Goal: Task Accomplishment & Management: Use online tool/utility

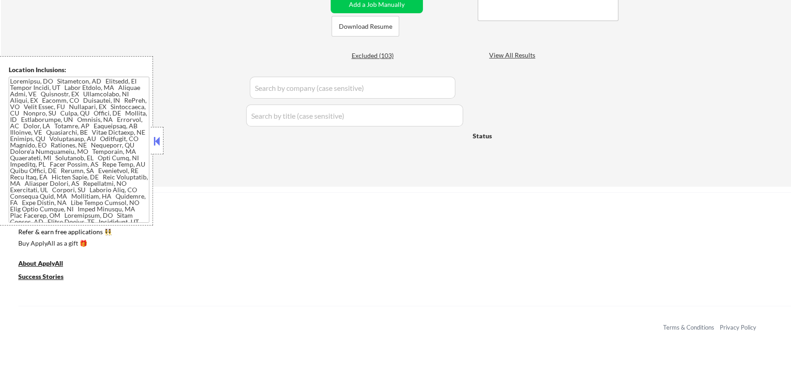
scroll to position [207, 0]
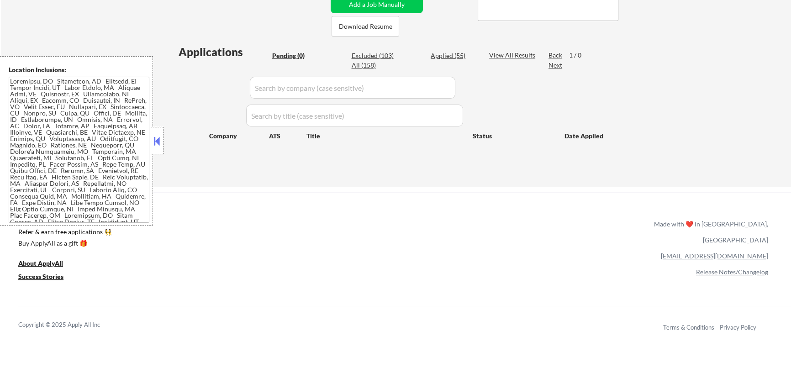
click at [159, 143] on button at bounding box center [157, 141] width 10 height 14
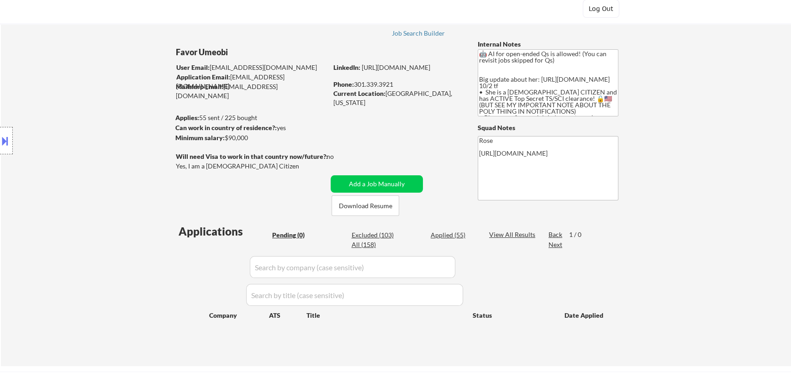
scroll to position [41, 0]
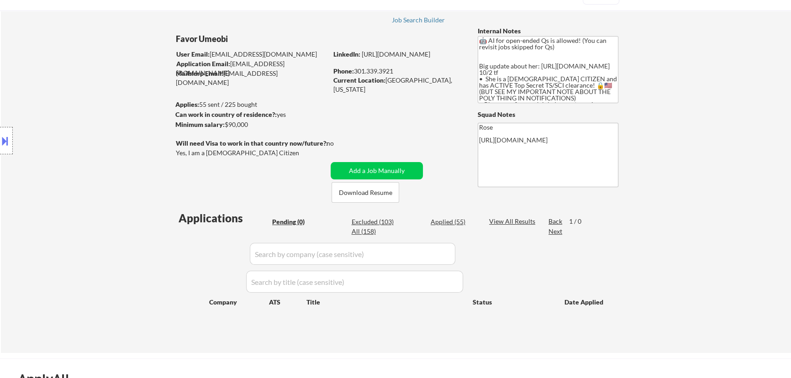
click at [446, 224] on div "Applied (55)" at bounding box center [454, 221] width 46 height 9
select select ""applied""
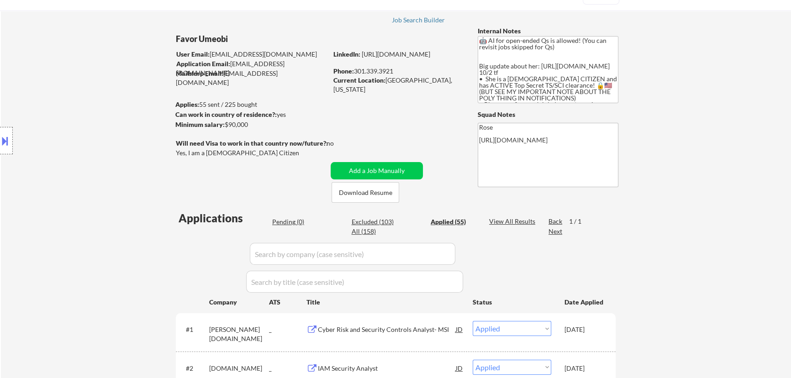
click at [427, 256] on input "input" at bounding box center [353, 254] width 206 height 22
paste input "ensemblehealth"
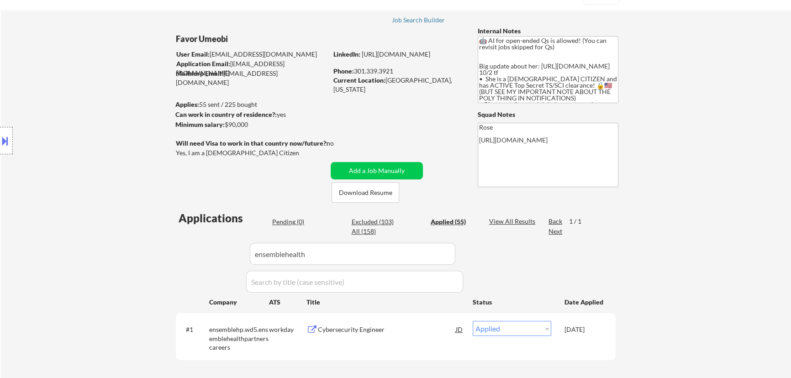
click at [436, 251] on input "input" at bounding box center [353, 254] width 206 height 22
drag, startPoint x: 425, startPoint y: 248, endPoint x: 197, endPoint y: 248, distance: 227.9
click at [196, 248] on div "Applications Pending (0) Excluded (103) Applied (55) All (158) View All Results…" at bounding box center [396, 297] width 440 height 172
paste input "/control-risks"
drag, startPoint x: 259, startPoint y: 253, endPoint x: 243, endPoint y: 253, distance: 16.9
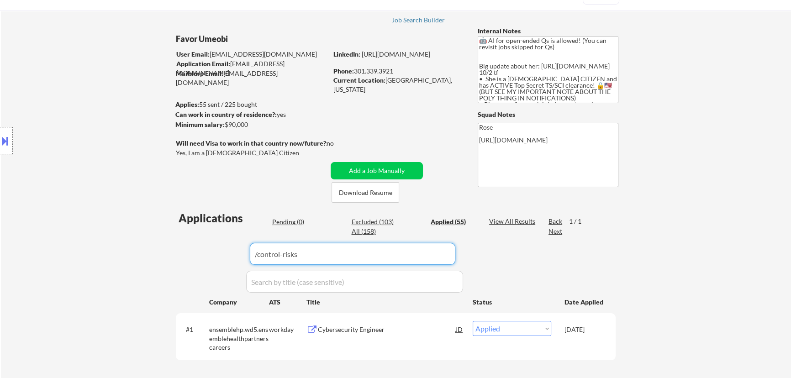
click at [243, 253] on div "Applications Pending (0) Excluded (103) Applied (55) All (158) View All Results…" at bounding box center [396, 297] width 440 height 172
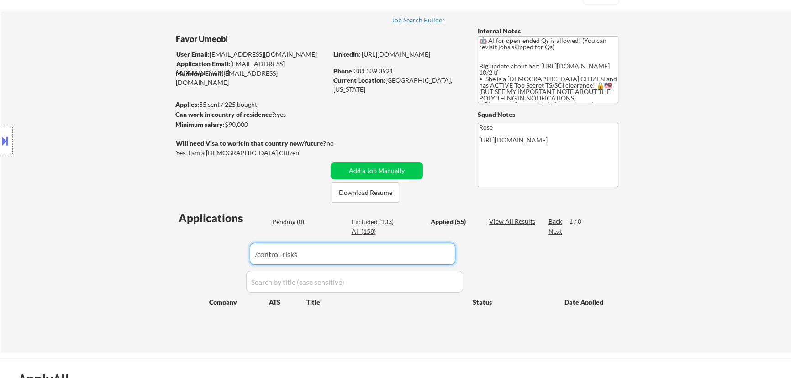
click at [322, 256] on input "input" at bounding box center [353, 254] width 206 height 22
click at [254, 252] on input "input" at bounding box center [353, 254] width 206 height 22
type input "control-risks"
drag, startPoint x: 327, startPoint y: 255, endPoint x: 153, endPoint y: 252, distance: 175.0
click at [153, 252] on div "← Return to /applysquad Mailslurp Inbox Job Search Builder Favor Umeobi User Em…" at bounding box center [396, 174] width 790 height 358
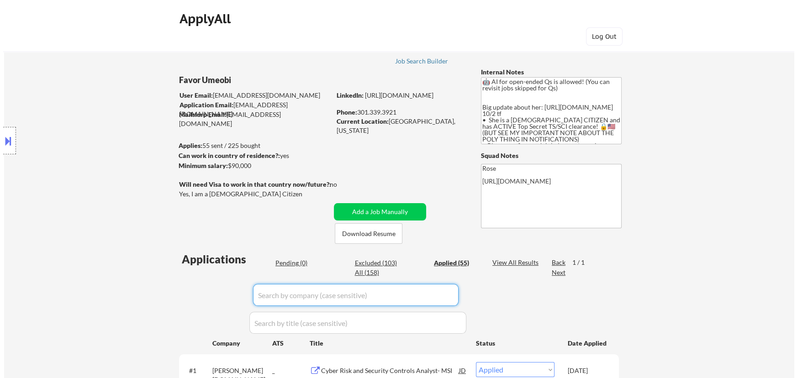
scroll to position [124, 0]
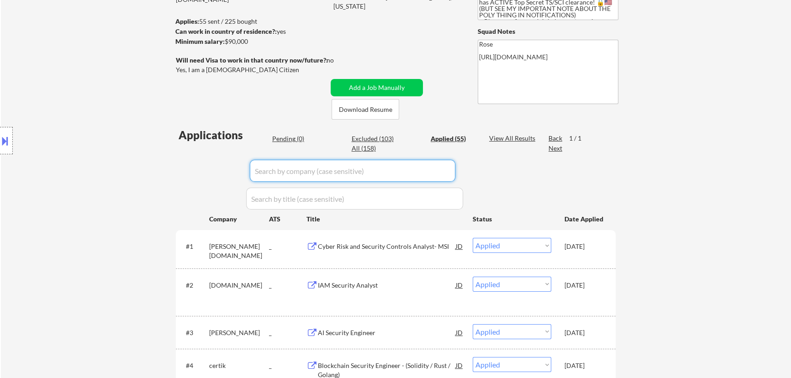
click at [283, 140] on div "Pending (0)" at bounding box center [295, 138] width 46 height 9
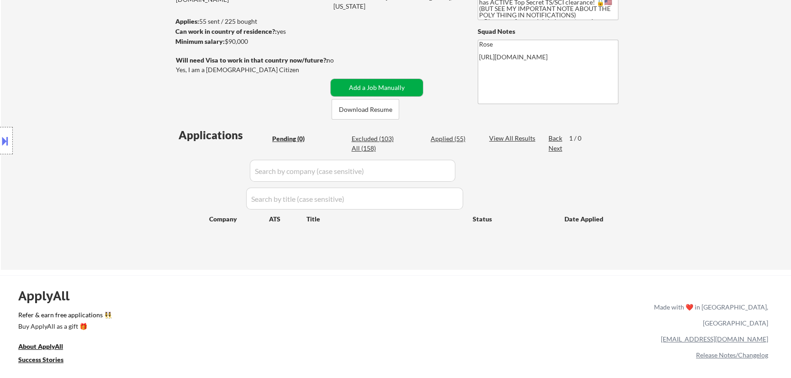
click at [375, 90] on button "Add a Job Manually" at bounding box center [377, 87] width 92 height 17
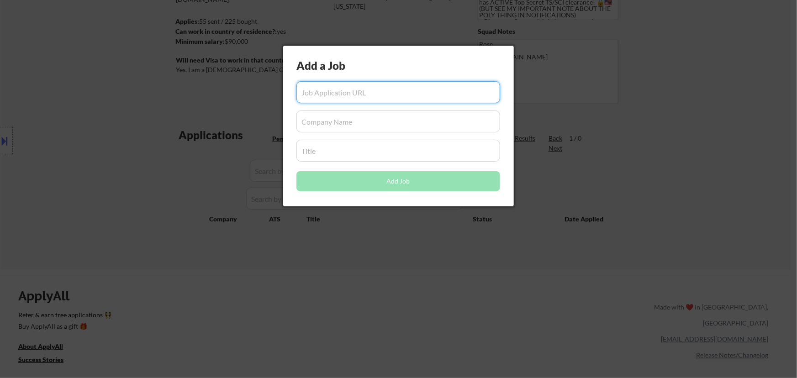
paste input "[URL][DOMAIN_NAME]"
type input "[URL][DOMAIN_NAME]"
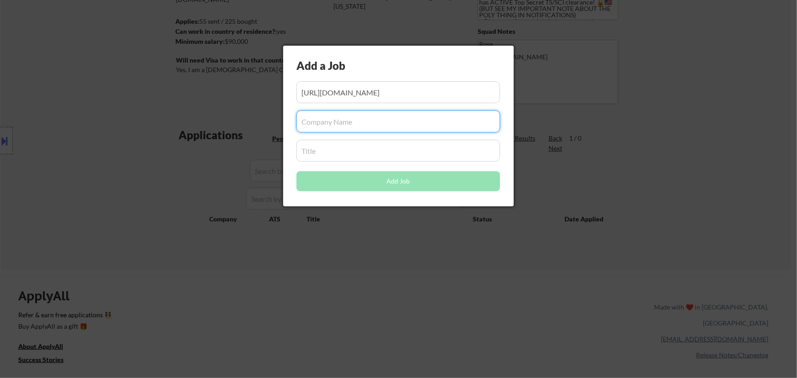
click at [365, 130] on input "input" at bounding box center [398, 122] width 204 height 22
paste input "control-risks-6"
type input "control-risks-6"
click at [389, 151] on input "input" at bounding box center [398, 151] width 204 height 22
paste input "Analyst - Cyber Threat Intelligence"
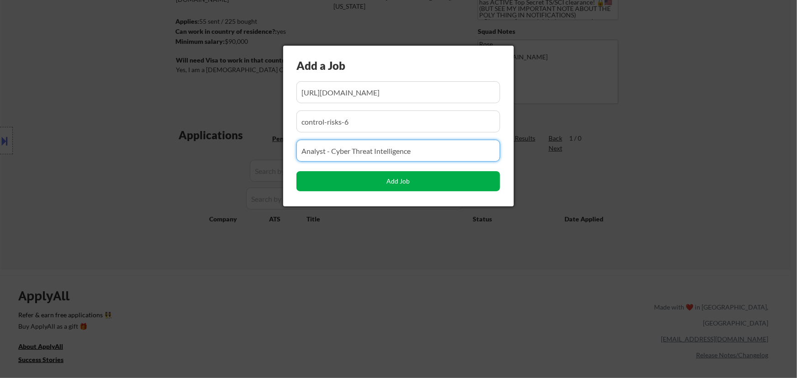
type input "Analyst - Cyber Threat Intelligence"
click at [420, 180] on button "Add Job" at bounding box center [398, 181] width 204 height 20
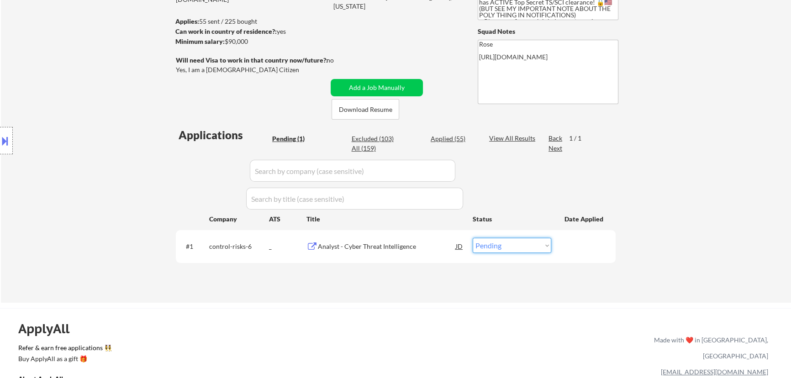
click at [505, 242] on select "Choose an option... Pending Applied Excluded (Questions) Excluded (Expired) Exc…" at bounding box center [512, 245] width 79 height 15
select select ""applied""
click at [473, 238] on select "Choose an option... Pending Applied Excluded (Questions) Excluded (Expired) Exc…" at bounding box center [512, 245] width 79 height 15
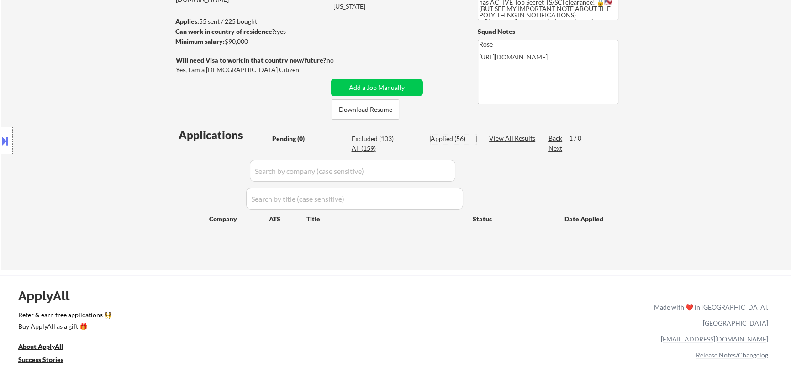
click at [446, 139] on div "Applied (56)" at bounding box center [454, 138] width 46 height 9
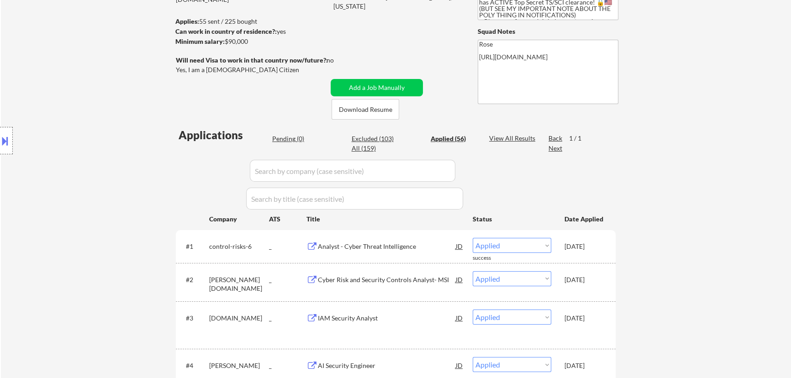
click at [447, 173] on input "input" at bounding box center [353, 171] width 206 height 22
paste input "delan"
type input "delan"
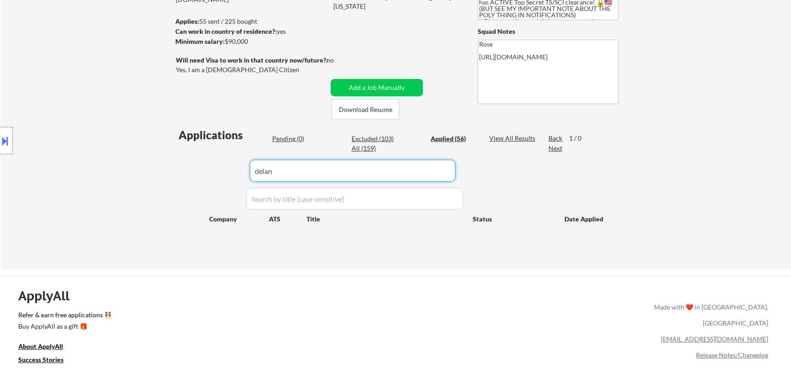
drag, startPoint x: 321, startPoint y: 178, endPoint x: 187, endPoint y: 178, distance: 133.8
click at [188, 178] on div "Applications Pending (0) Excluded (103) Applied (56) All (159) View All Results…" at bounding box center [396, 189] width 440 height 125
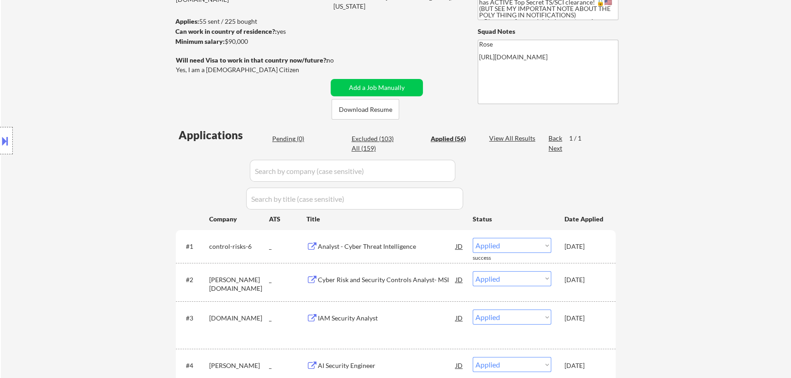
click at [439, 171] on input "input" at bounding box center [353, 171] width 206 height 22
paste input "jobs.elastic"
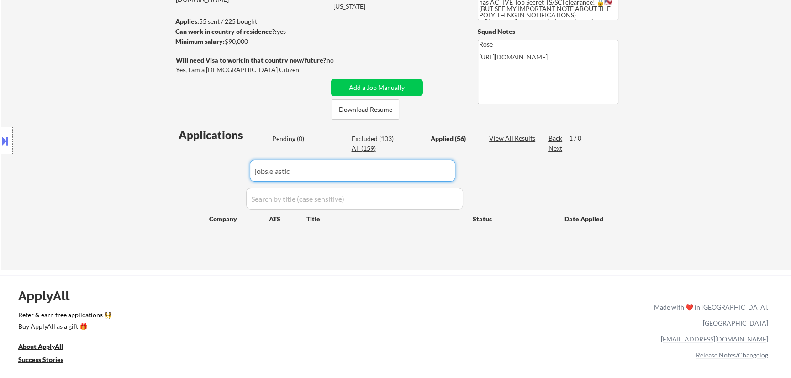
drag, startPoint x: 268, startPoint y: 169, endPoint x: 247, endPoint y: 170, distance: 21.5
click at [247, 170] on div "Applications Pending (0) Excluded (103) Applied (56) All (159) View All Results…" at bounding box center [396, 189] width 440 height 125
drag, startPoint x: 258, startPoint y: 170, endPoint x: 249, endPoint y: 170, distance: 8.7
click at [249, 170] on div "Applications Pending (0) Excluded (103) Applied (56) All (159) View All Results…" at bounding box center [396, 189] width 440 height 125
type input "elastic"
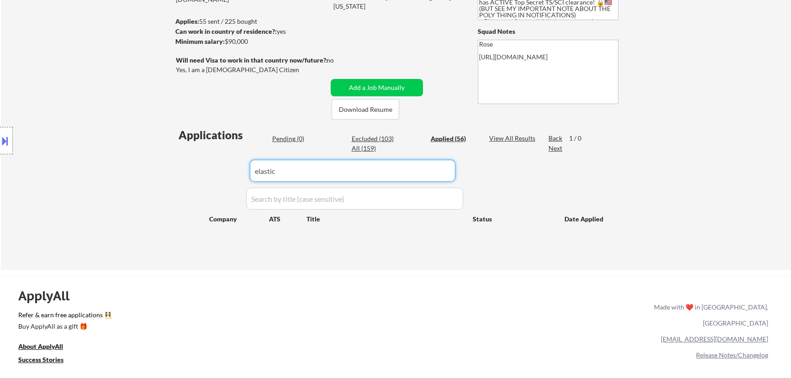
drag, startPoint x: 334, startPoint y: 180, endPoint x: 183, endPoint y: 176, distance: 151.2
click at [186, 178] on div "Applications Pending (0) Excluded (103) Applied (56) All (159) View All Results…" at bounding box center [396, 189] width 440 height 125
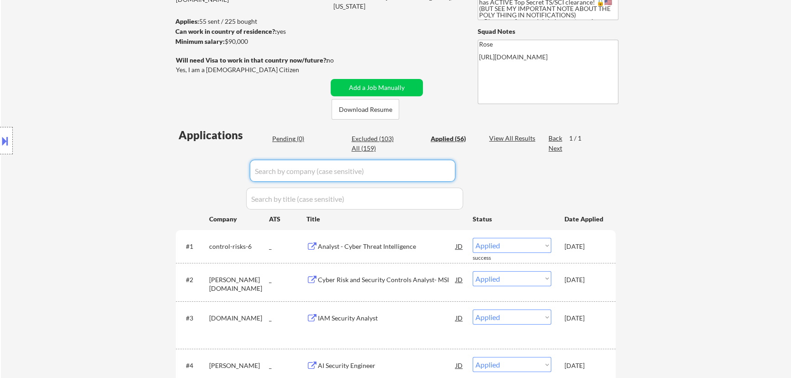
click at [283, 135] on div "Pending (0)" at bounding box center [295, 138] width 46 height 9
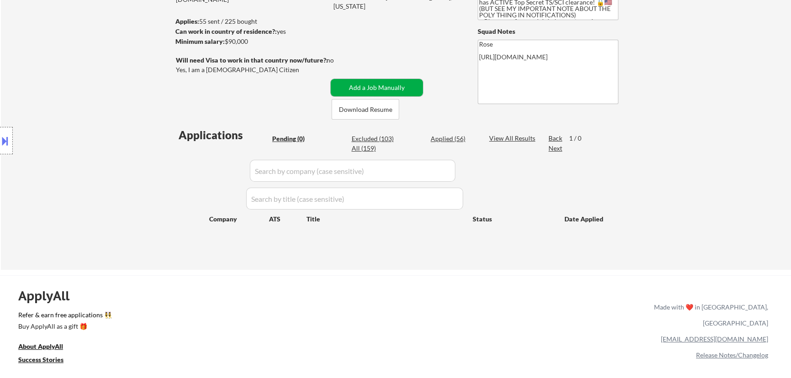
drag, startPoint x: 368, startPoint y: 88, endPoint x: 374, endPoint y: 88, distance: 6.4
click at [371, 88] on button "Add a Job Manually" at bounding box center [377, 87] width 92 height 17
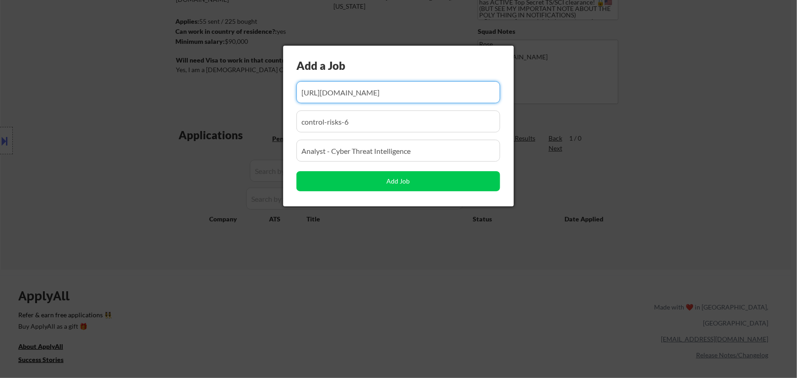
click at [584, 138] on div at bounding box center [398, 189] width 797 height 378
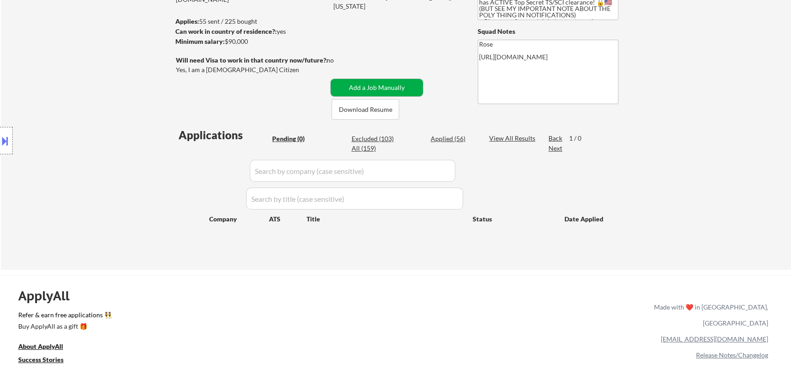
click at [357, 89] on button "Add a Job Manually" at bounding box center [377, 87] width 92 height 17
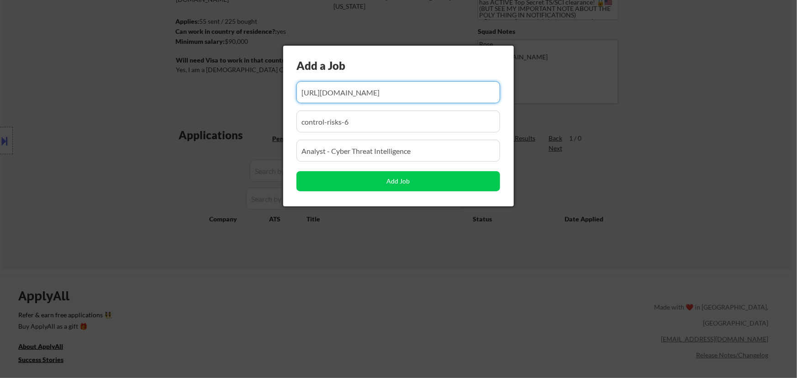
drag, startPoint x: 439, startPoint y: 98, endPoint x: 359, endPoint y: 104, distance: 80.6
click at [359, 104] on div "Add a Job Add Job" at bounding box center [398, 126] width 231 height 161
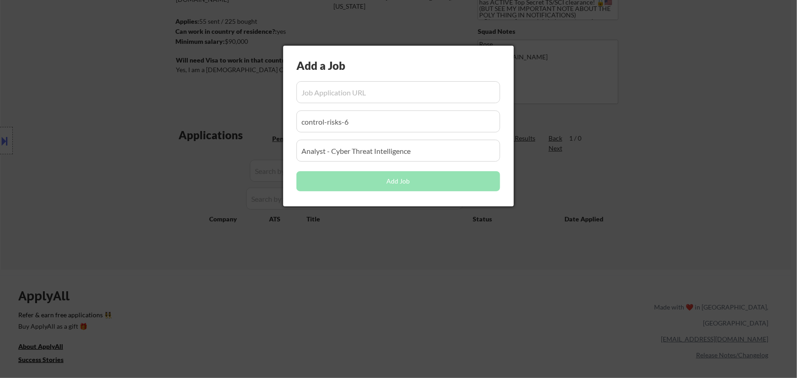
click at [333, 91] on input "input" at bounding box center [398, 92] width 204 height 22
paste input "[URL][DOMAIN_NAME]"
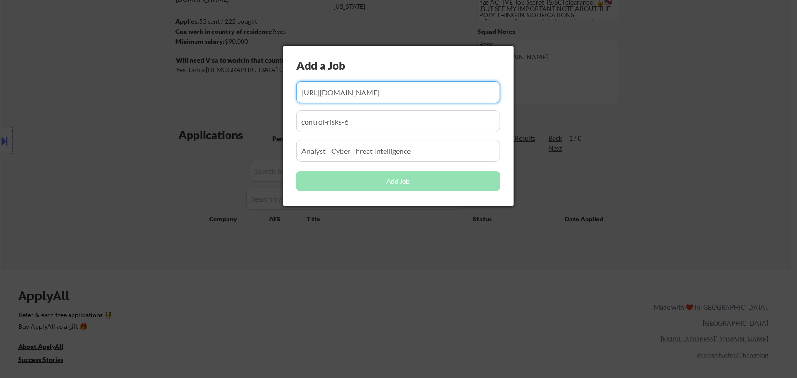
scroll to position [0, 295]
type input "[URL][DOMAIN_NAME]"
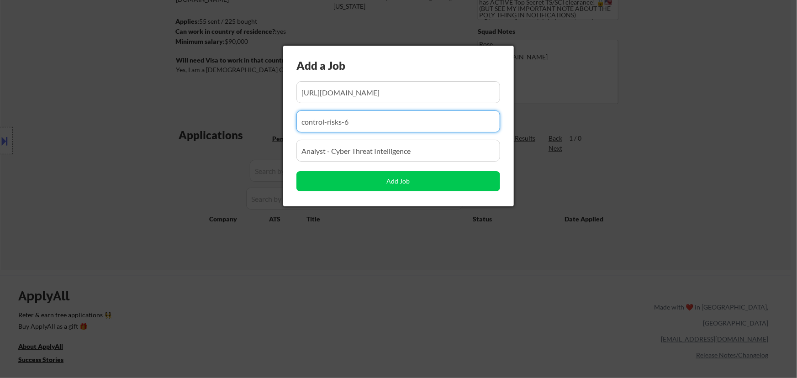
drag, startPoint x: 340, startPoint y: 129, endPoint x: 223, endPoint y: 143, distance: 117.3
click at [223, 143] on body "← Return to /applysquad Mailslurp Inbox Job Search Builder Favor Umeobi User Em…" at bounding box center [398, 65] width 797 height 378
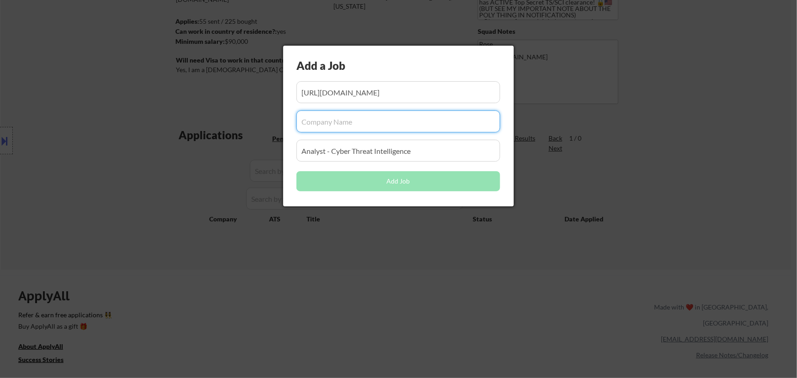
click at [349, 126] on input "input" at bounding box center [398, 122] width 204 height 22
paste input "/[DOMAIN_NAME][URL]"
drag, startPoint x: 302, startPoint y: 121, endPoint x: 285, endPoint y: 118, distance: 17.5
click at [283, 121] on div "Add a Job Add Job" at bounding box center [398, 126] width 231 height 161
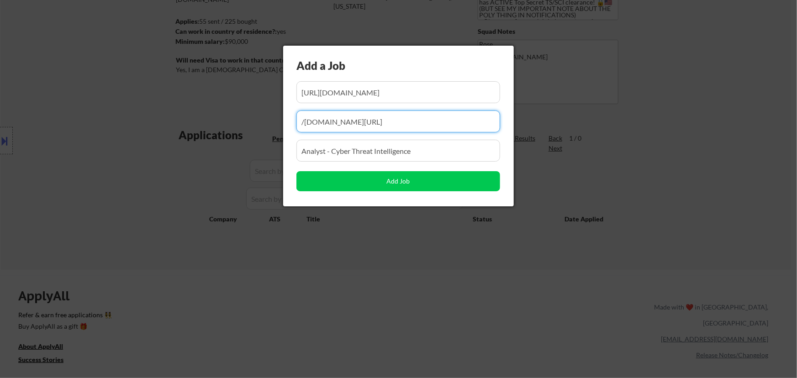
click at [306, 121] on input "input" at bounding box center [398, 122] width 204 height 22
click at [304, 121] on input "input" at bounding box center [398, 122] width 204 height 22
click at [352, 120] on input "input" at bounding box center [398, 122] width 204 height 22
type input "[DOMAIN_NAME]"
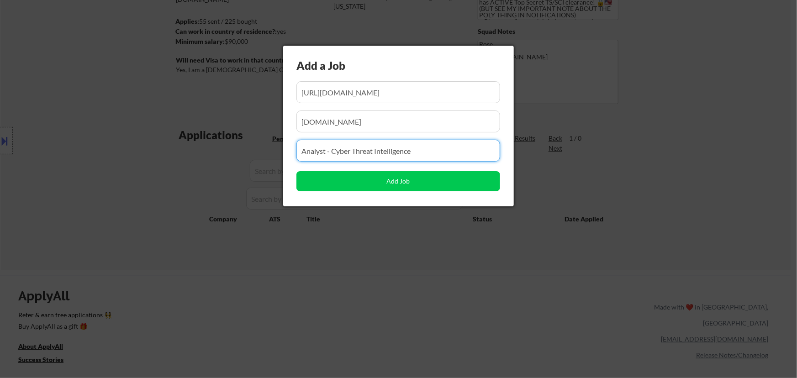
drag, startPoint x: 418, startPoint y: 150, endPoint x: 229, endPoint y: 152, distance: 188.6
click at [226, 153] on body "← Return to /applysquad Mailslurp Inbox Job Search Builder Favor Umeobi User Em…" at bounding box center [398, 65] width 797 height 378
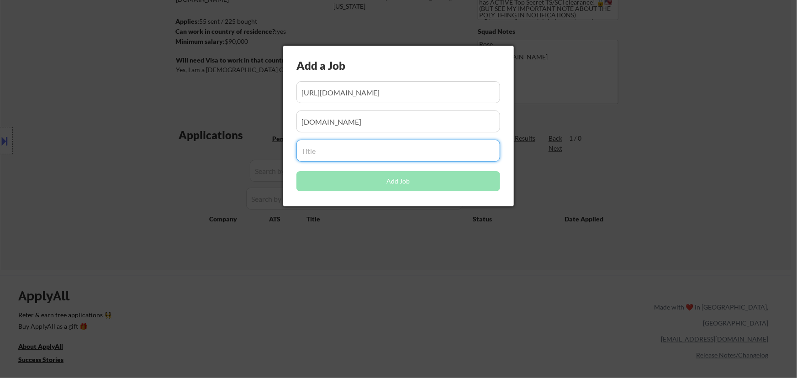
click at [354, 154] on input "input" at bounding box center [398, 151] width 204 height 22
paste input "IT Program Management Analyst – Risk, Compliance and Security"
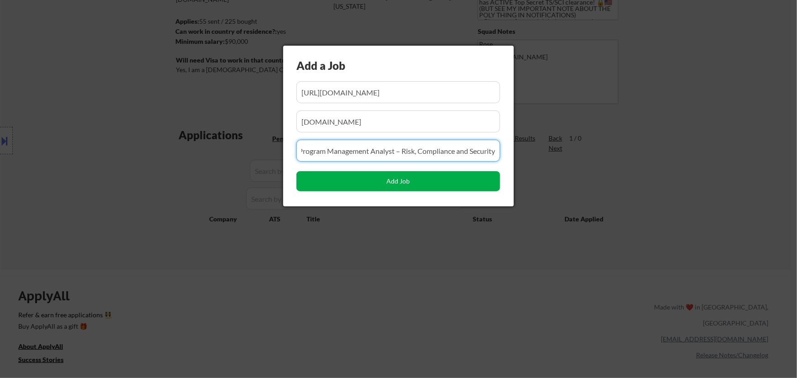
type input "IT Program Management Analyst – Risk, Compliance and Security"
drag, startPoint x: 401, startPoint y: 184, endPoint x: 374, endPoint y: 190, distance: 28.7
click at [401, 183] on button "Add Job" at bounding box center [398, 181] width 204 height 20
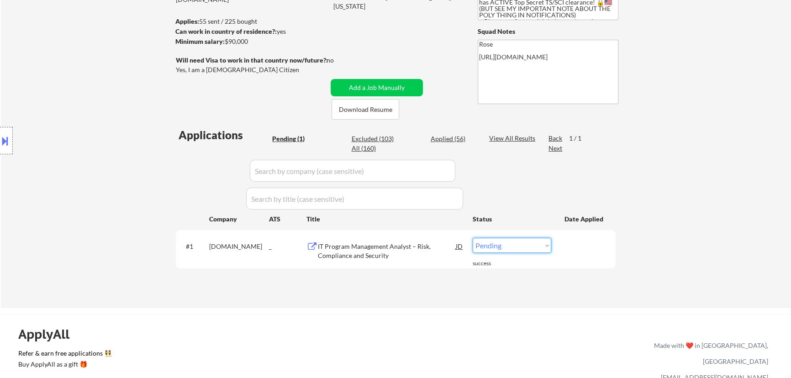
drag, startPoint x: 541, startPoint y: 247, endPoint x: 537, endPoint y: 251, distance: 6.1
click at [541, 247] on select "Choose an option... Pending Applied Excluded (Questions) Excluded (Expired) Exc…" at bounding box center [512, 245] width 79 height 15
select select ""applied""
click at [473, 238] on select "Choose an option... Pending Applied Excluded (Questions) Excluded (Expired) Exc…" at bounding box center [512, 245] width 79 height 15
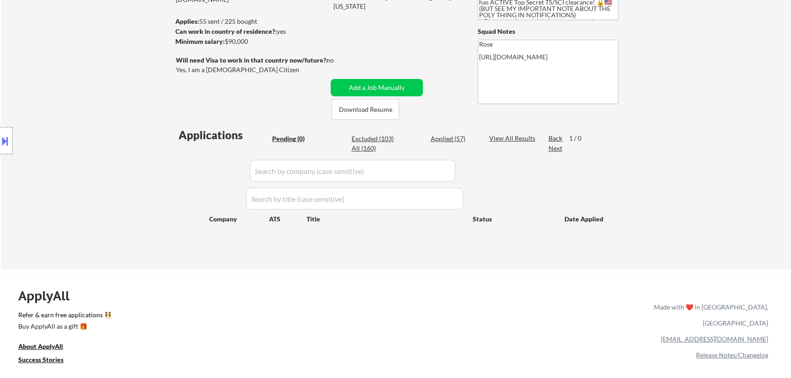
click at [447, 139] on div "Applied (57)" at bounding box center [454, 138] width 46 height 9
select select ""applied""
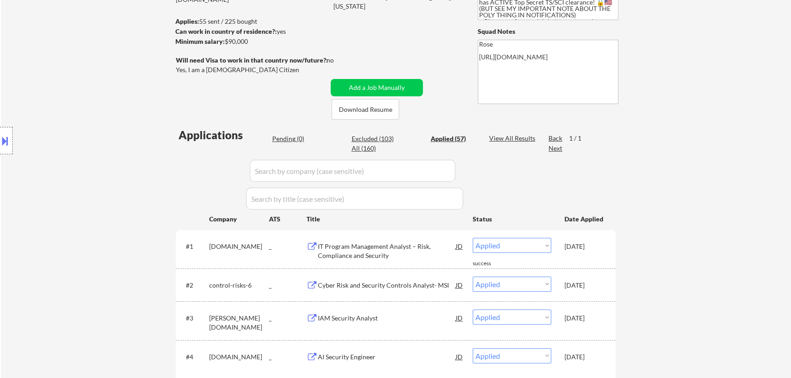
click at [445, 164] on input "input" at bounding box center [353, 171] width 206 height 22
paste input "/SGS"
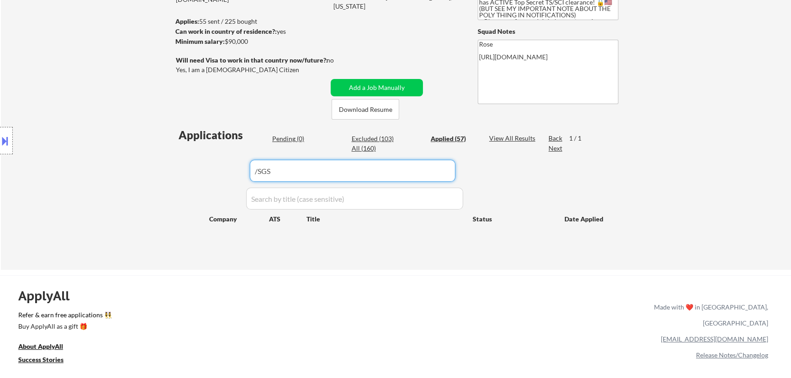
click at [259, 169] on input "input" at bounding box center [353, 171] width 206 height 22
type input "SGS"
drag, startPoint x: 296, startPoint y: 174, endPoint x: 214, endPoint y: 178, distance: 81.4
click at [214, 178] on div "Applications Pending (0) Excluded (103) Applied (57) All (160) View All Results…" at bounding box center [396, 189] width 440 height 125
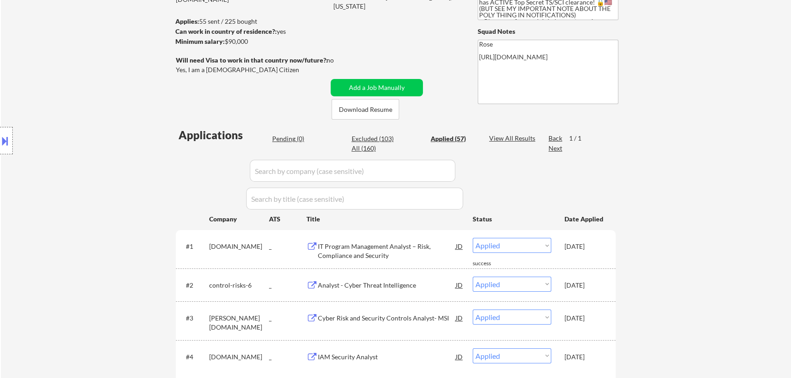
click at [424, 170] on input "input" at bounding box center [353, 171] width 206 height 22
paste input "[DOMAIN_NAME]"
type input "[DOMAIN_NAME]"
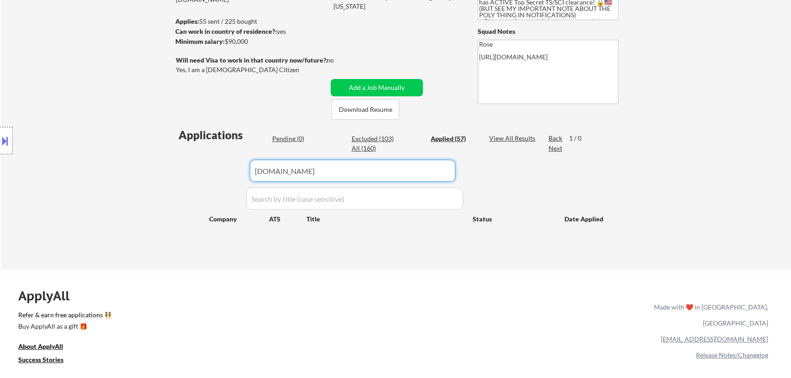
drag, startPoint x: 369, startPoint y: 169, endPoint x: 210, endPoint y: 172, distance: 159.0
click at [210, 171] on div "Applications Pending (0) Excluded (103) Applied (57) All (160) View All Results…" at bounding box center [396, 189] width 440 height 125
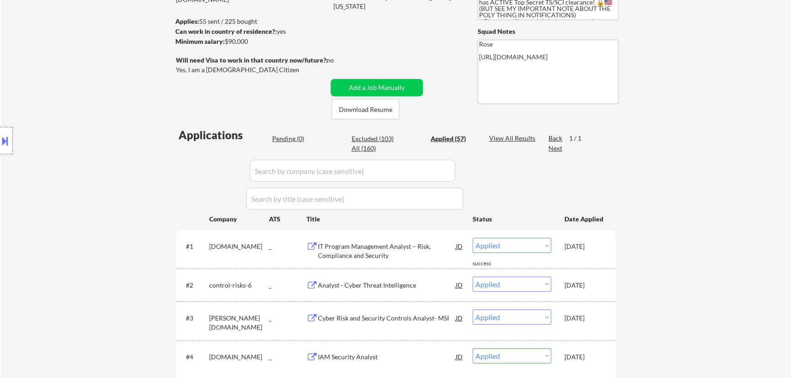
select select ""applied""
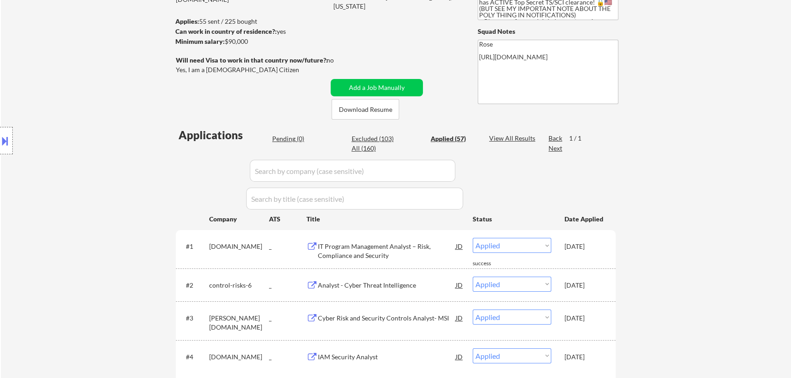
select select ""applied""
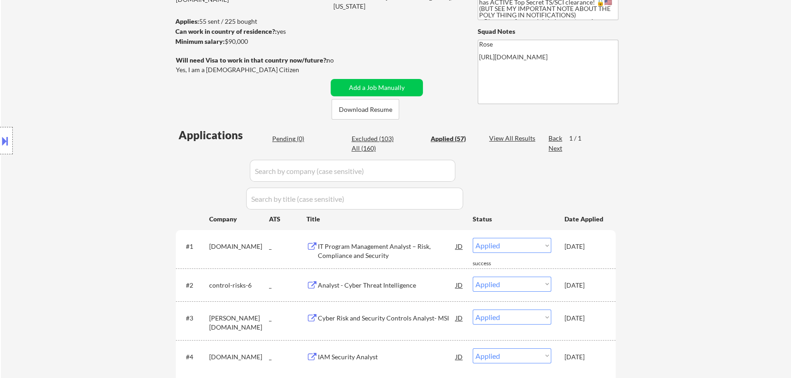
select select ""applied""
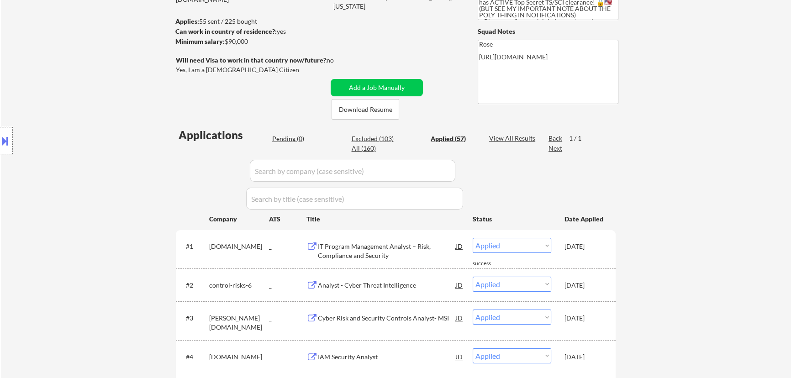
select select ""applied""
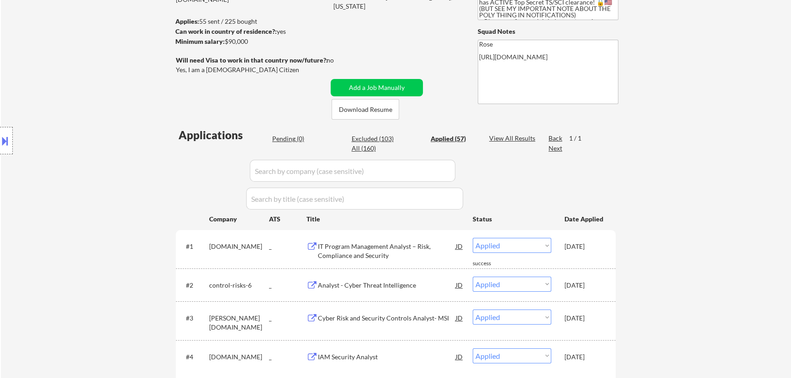
select select ""applied""
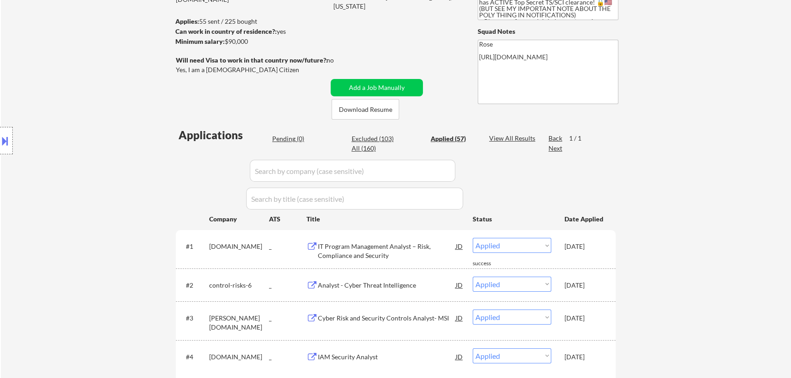
select select ""applied""
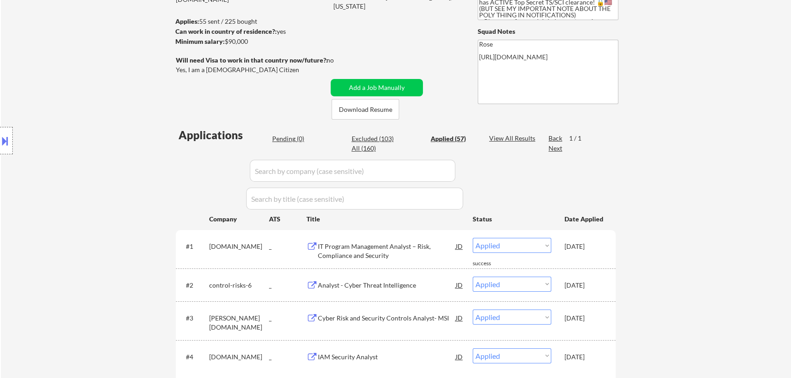
select select ""applied""
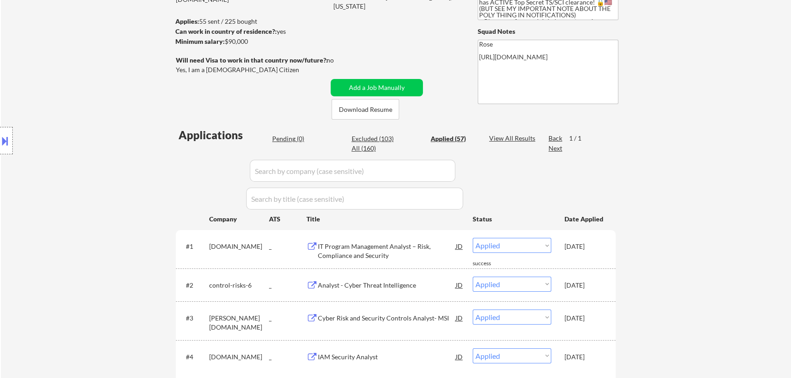
select select ""applied""
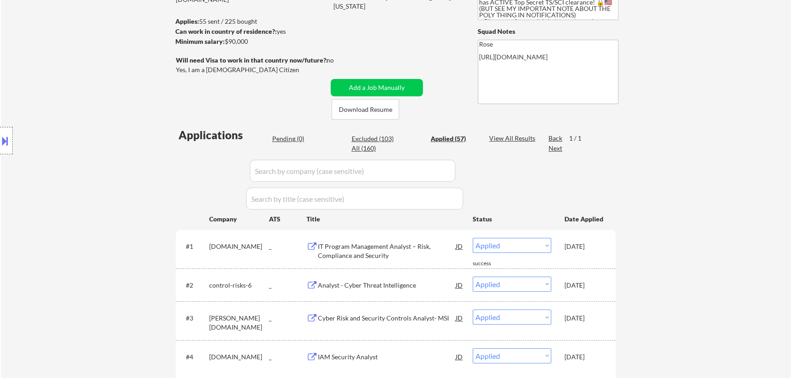
select select ""applied""
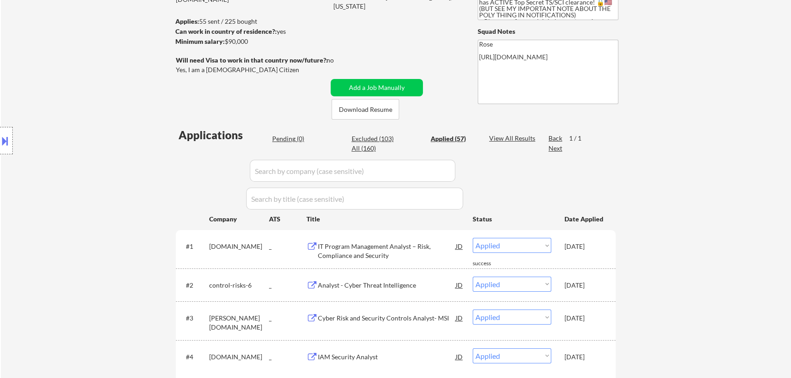
select select ""applied""
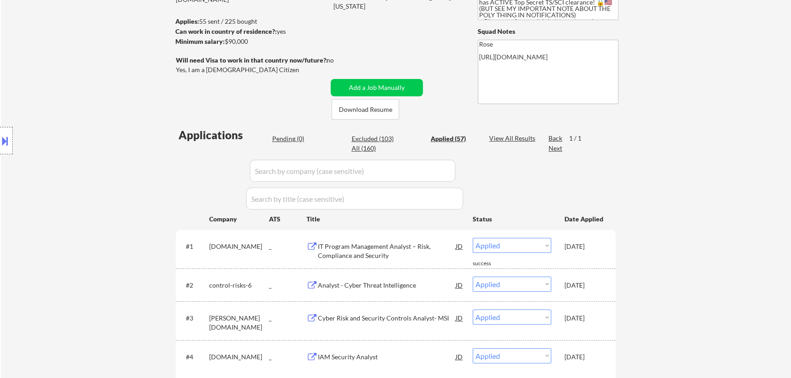
select select ""applied""
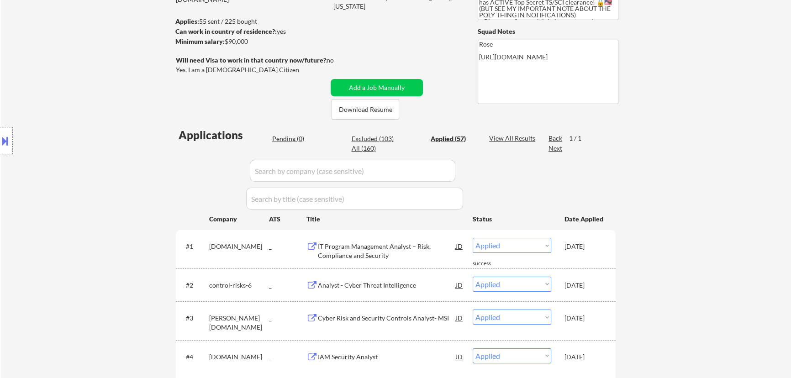
select select ""applied""
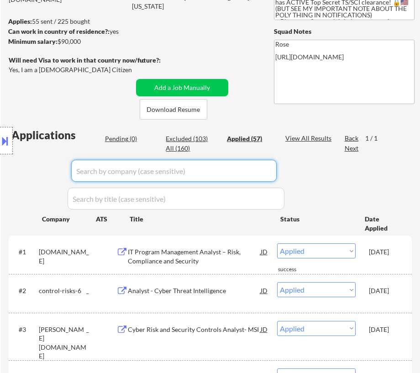
click at [260, 160] on input "input" at bounding box center [174, 171] width 206 height 22
paste input "oneclick-ui/"
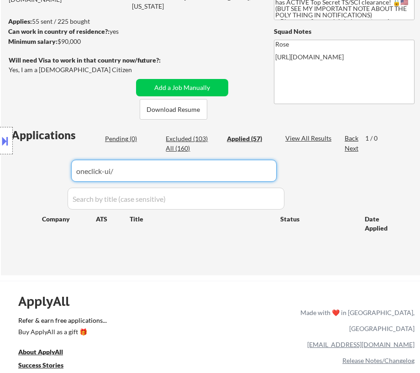
type input "oneclick-ui/"
drag, startPoint x: 145, startPoint y: 157, endPoint x: 5, endPoint y: 170, distance: 140.8
click at [5, 170] on body "← Return to /applysquad Mailslurp Inbox Job Search Builder Favor Umeobi User Em…" at bounding box center [210, 62] width 420 height 373
drag, startPoint x: 53, startPoint y: 171, endPoint x: 37, endPoint y: 171, distance: 16.0
click at [38, 171] on div "Location Inclusions:" at bounding box center [82, 140] width 164 height 169
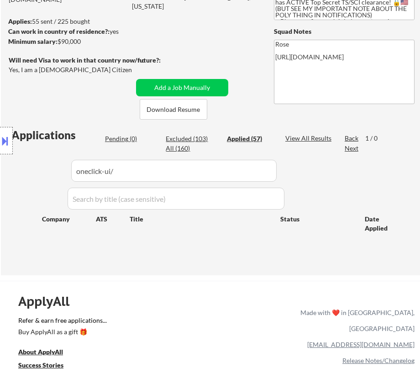
drag, startPoint x: 198, startPoint y: 174, endPoint x: 189, endPoint y: 171, distance: 9.5
click at [198, 174] on input "input" at bounding box center [174, 171] width 206 height 22
drag, startPoint x: 173, startPoint y: 170, endPoint x: 32, endPoint y: 175, distance: 141.7
click at [32, 179] on body "← Return to /applysquad Mailslurp Inbox Job Search Builder Favor Umeobi User Em…" at bounding box center [210, 62] width 420 height 373
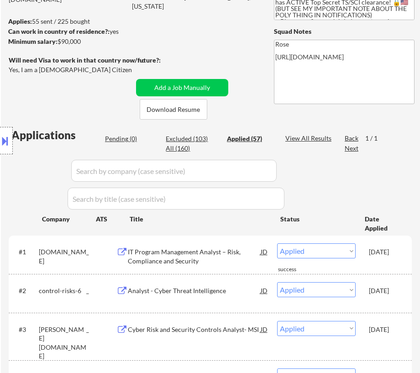
select select ""applied""
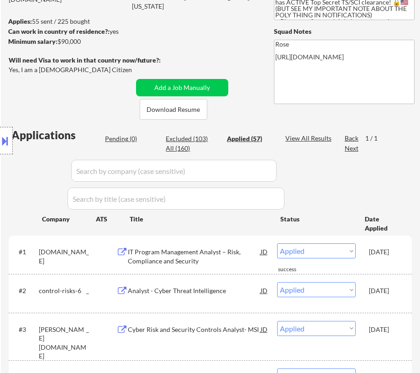
select select ""applied""
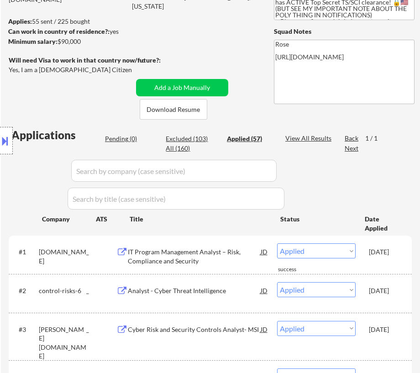
select select ""applied""
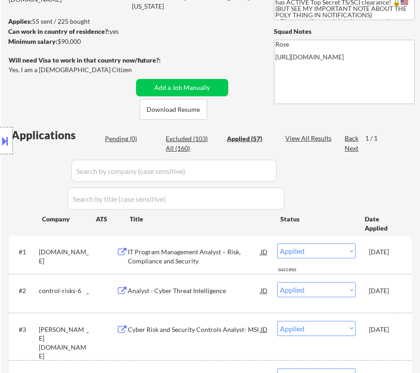
select select ""applied""
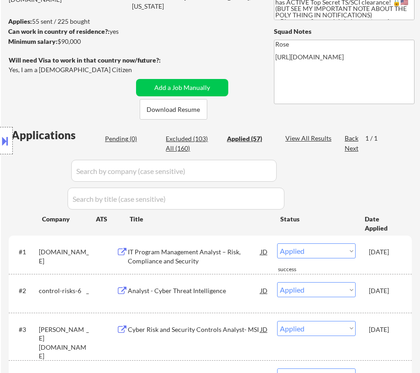
select select ""applied""
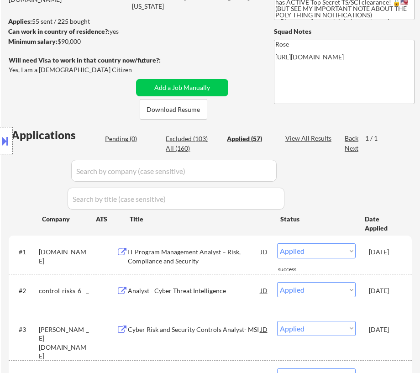
select select ""applied""
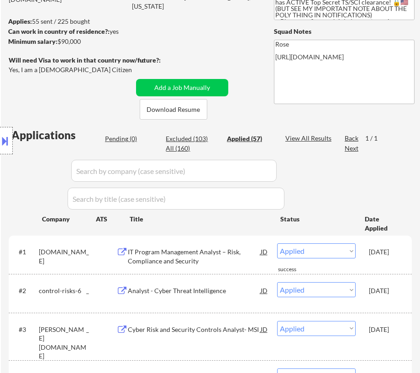
select select ""applied""
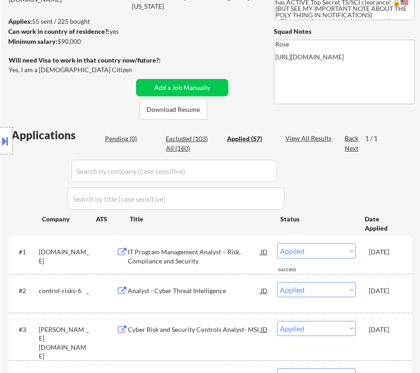
select select ""applied""
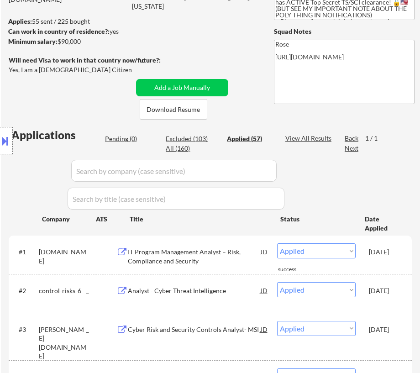
select select ""applied""
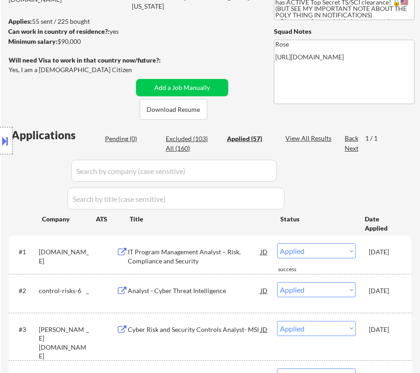
select select ""applied""
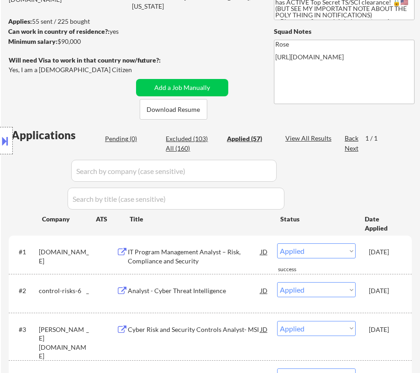
select select ""applied""
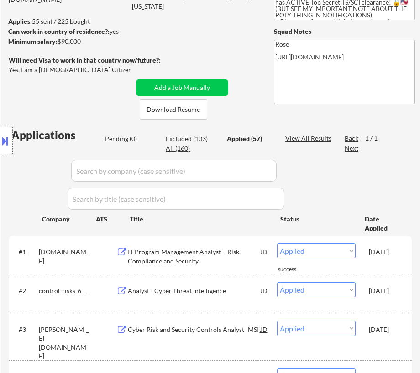
select select ""applied""
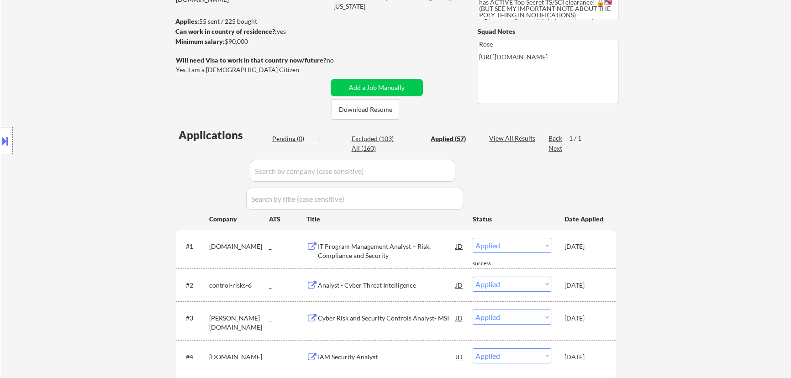
click at [300, 139] on div "Pending (0)" at bounding box center [295, 138] width 46 height 9
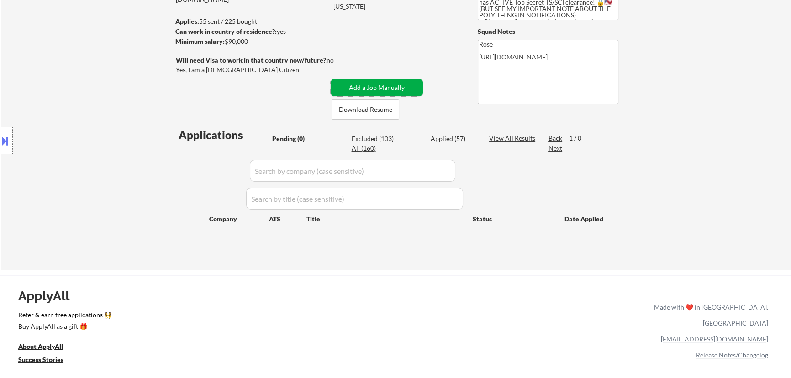
click at [378, 87] on button "Add a Job Manually" at bounding box center [377, 87] width 92 height 17
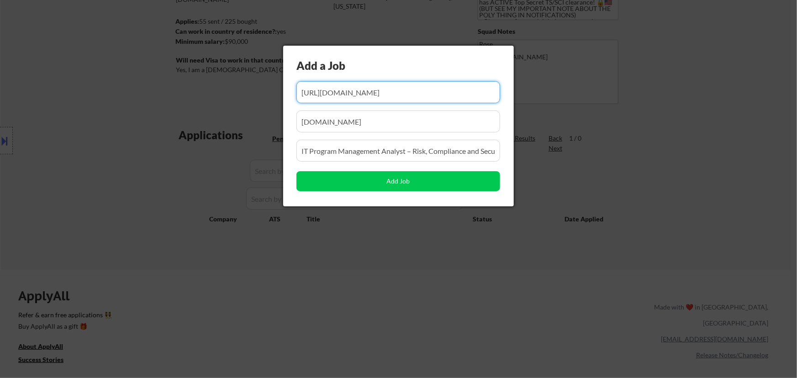
scroll to position [0, 295]
drag, startPoint x: 373, startPoint y: 91, endPoint x: 332, endPoint y: 102, distance: 42.4
click at [332, 102] on input "input" at bounding box center [398, 92] width 204 height 22
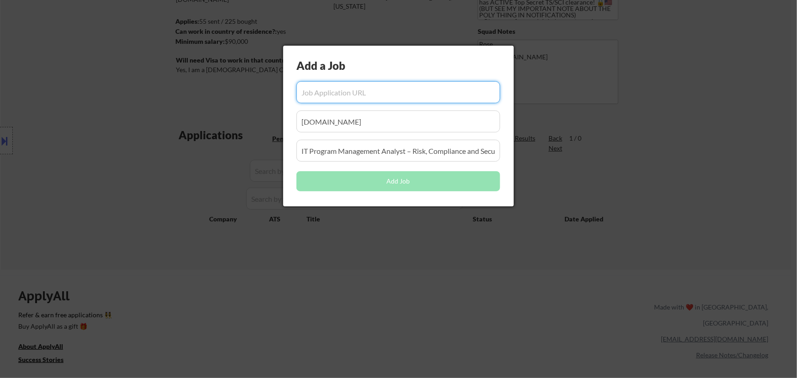
scroll to position [0, 0]
click at [372, 102] on input "input" at bounding box center [398, 92] width 204 height 22
paste input "[URL][DOMAIN_NAME]"
type input "[URL][DOMAIN_NAME]"
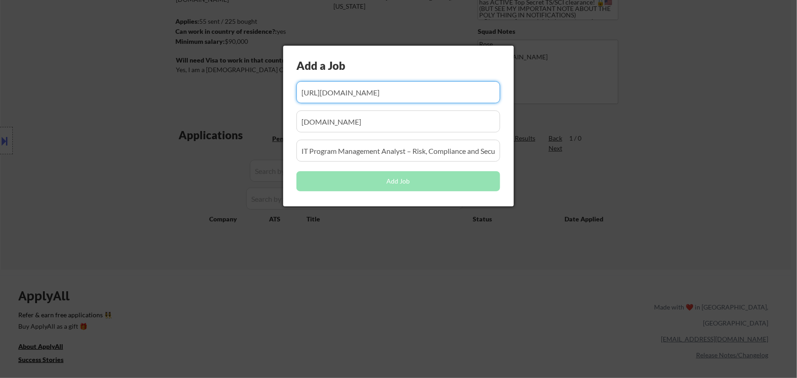
scroll to position [0, 0]
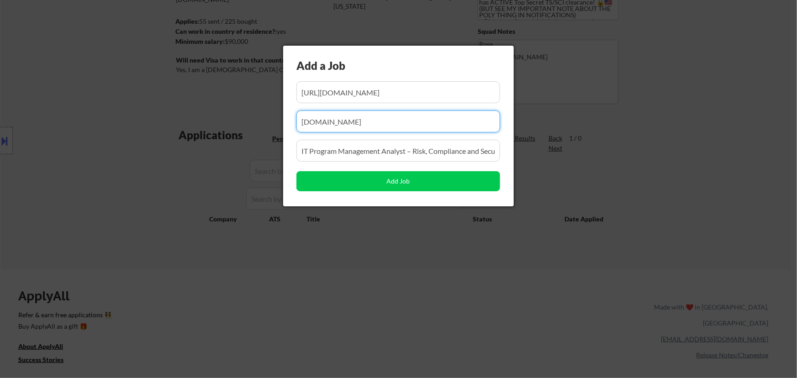
drag, startPoint x: 330, startPoint y: 131, endPoint x: 244, endPoint y: 142, distance: 87.0
click at [243, 143] on body "← Return to /applysquad Mailslurp Inbox Job Search Builder Favor Umeobi User Em…" at bounding box center [398, 65] width 797 height 378
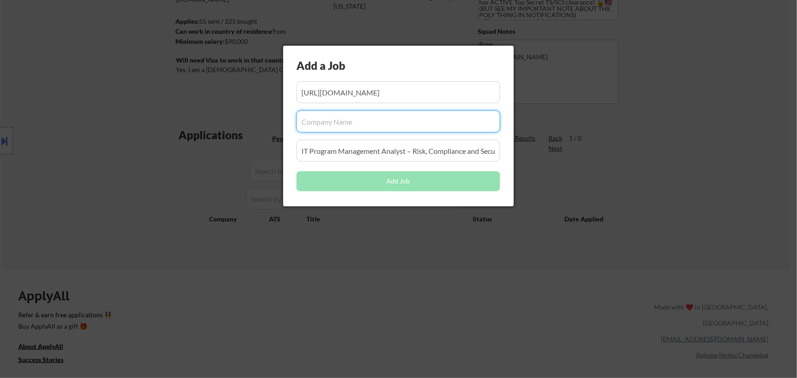
click at [370, 124] on input "input" at bounding box center [398, 122] width 204 height 22
paste input "SGS"
type input "SGS"
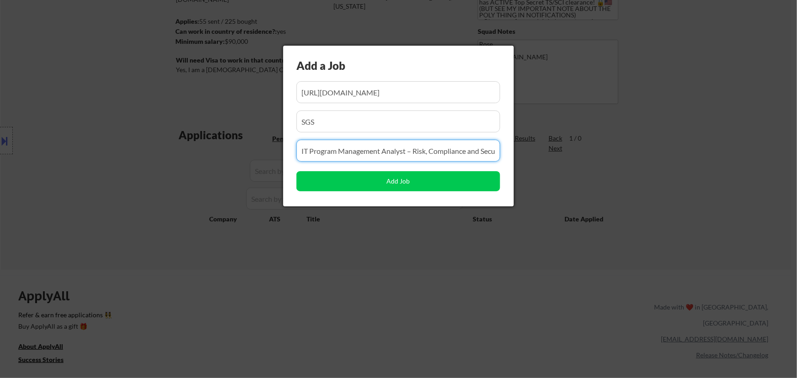
drag, startPoint x: 498, startPoint y: 150, endPoint x: 208, endPoint y: 160, distance: 290.7
click at [208, 160] on body "← Return to /applysquad Mailslurp Inbox Job Search Builder Favor Umeobi User Em…" at bounding box center [398, 65] width 797 height 378
type input "rity"
drag, startPoint x: 330, startPoint y: 153, endPoint x: 238, endPoint y: 137, distance: 93.3
click at [230, 158] on body "← Return to /applysquad Mailslurp Inbox Job Search Builder Favor Umeobi User Em…" at bounding box center [398, 65] width 797 height 378
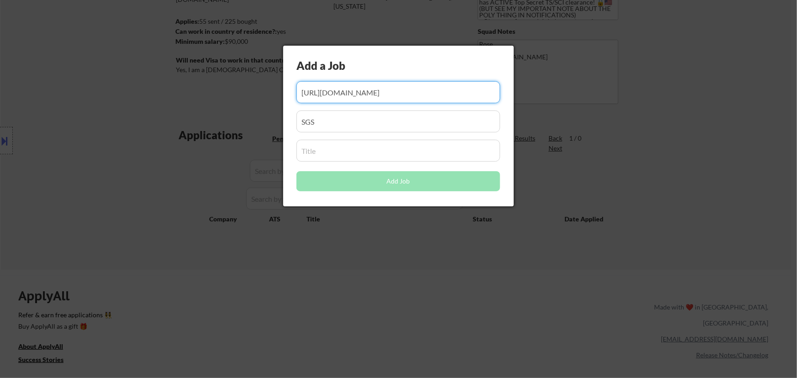
drag, startPoint x: 443, startPoint y: 95, endPoint x: 327, endPoint y: 91, distance: 116.1
click at [327, 91] on input "input" at bounding box center [398, 92] width 204 height 22
type input "[URL]"
drag, startPoint x: 464, startPoint y: 103, endPoint x: 229, endPoint y: 100, distance: 234.8
click at [228, 102] on body "← Return to /applysquad Mailslurp Inbox Job Search Builder Favor Umeobi User Em…" at bounding box center [398, 65] width 797 height 378
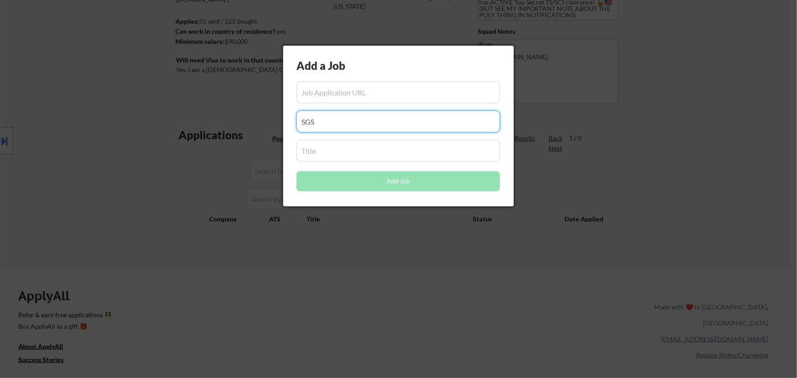
click at [251, 125] on body "← Return to /applysquad Mailslurp Inbox Job Search Builder Favor Umeobi User Em…" at bounding box center [398, 65] width 797 height 378
drag, startPoint x: 422, startPoint y: 252, endPoint x: 427, endPoint y: 253, distance: 4.7
click at [424, 253] on div at bounding box center [398, 189] width 797 height 378
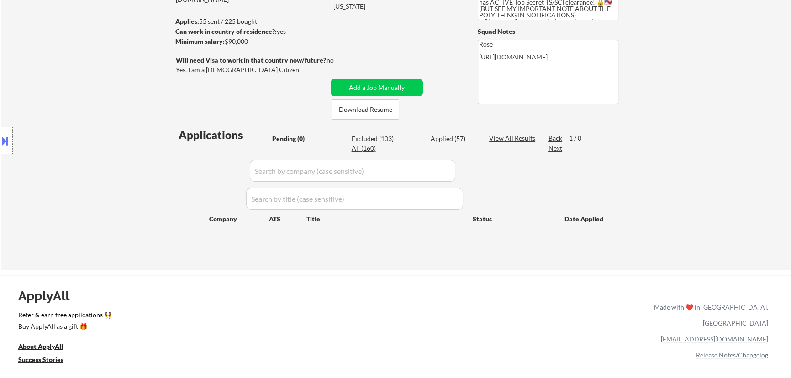
click at [422, 170] on input "input" at bounding box center [353, 171] width 206 height 22
paste input "cardinalhealth"
type input "cardinalhealth"
click at [455, 139] on div "Applied (57)" at bounding box center [454, 138] width 46 height 9
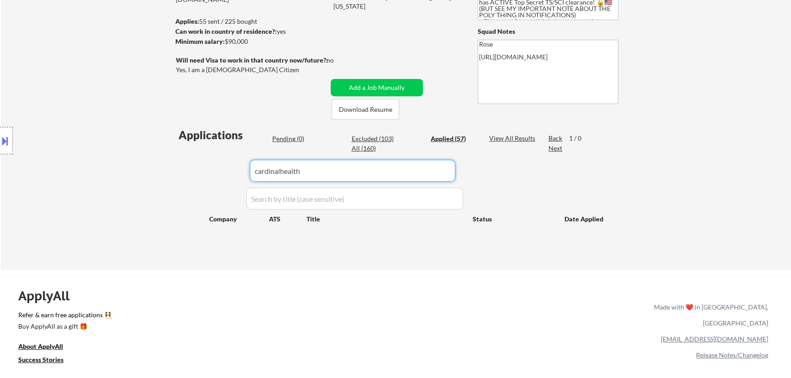
drag, startPoint x: 367, startPoint y: 168, endPoint x: 183, endPoint y: 178, distance: 184.4
click at [183, 179] on div "Applications Pending (0) Excluded (103) Applied (57) All (160) View All Results…" at bounding box center [396, 189] width 440 height 125
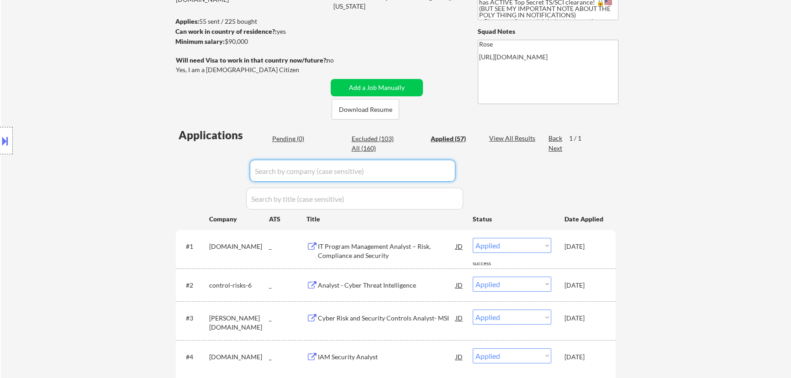
click at [414, 174] on input "input" at bounding box center [353, 171] width 206 height 22
paste input "cardinalhealth"
type input "cardinalhealth"
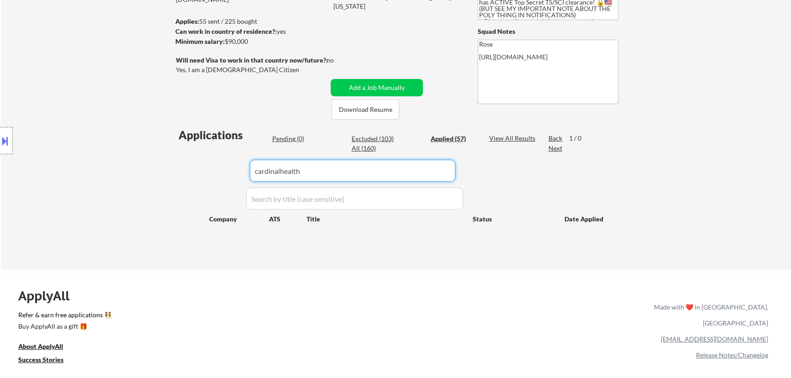
drag, startPoint x: 339, startPoint y: 176, endPoint x: 183, endPoint y: 177, distance: 156.2
click at [183, 177] on div "Applications Pending (0) Excluded (103) Applied (57) All (160) View All Results…" at bounding box center [396, 189] width 440 height 125
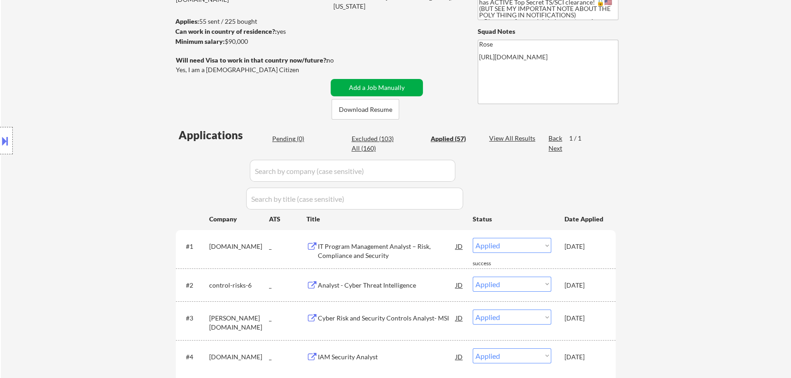
click at [386, 86] on button "Add a Job Manually" at bounding box center [377, 87] width 92 height 17
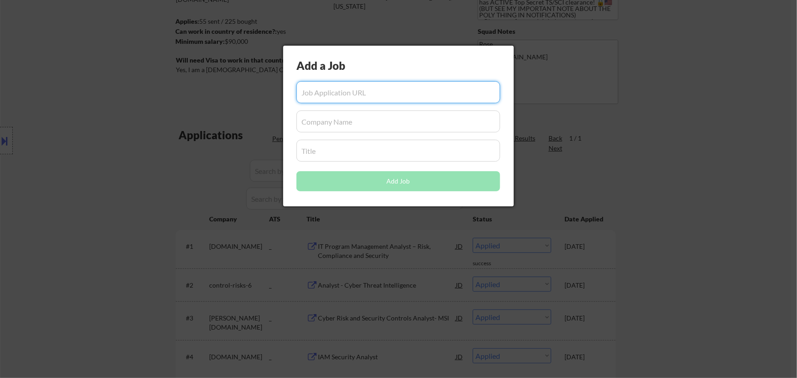
paste input "[URL][DOMAIN_NAME]"
type input "[URL][DOMAIN_NAME]"
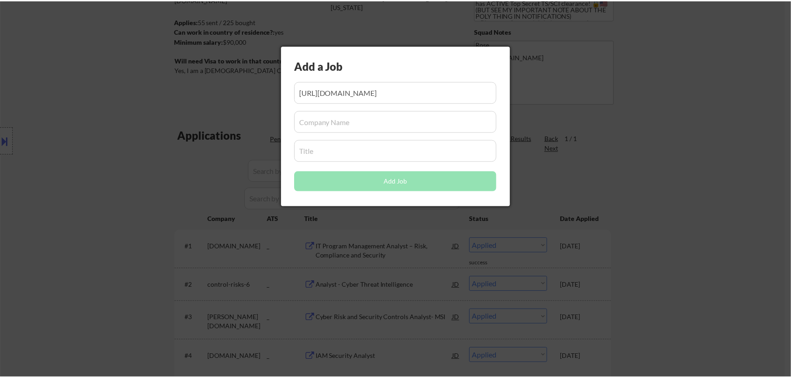
scroll to position [0, 0]
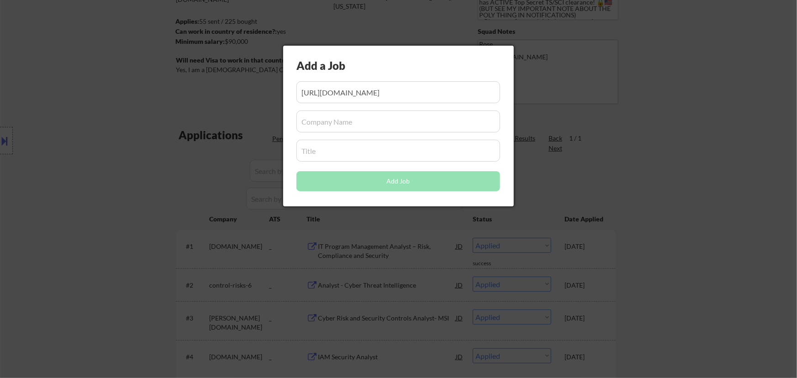
click at [350, 121] on input "input" at bounding box center [398, 122] width 204 height 22
paste input "[DOMAIN_NAME]"
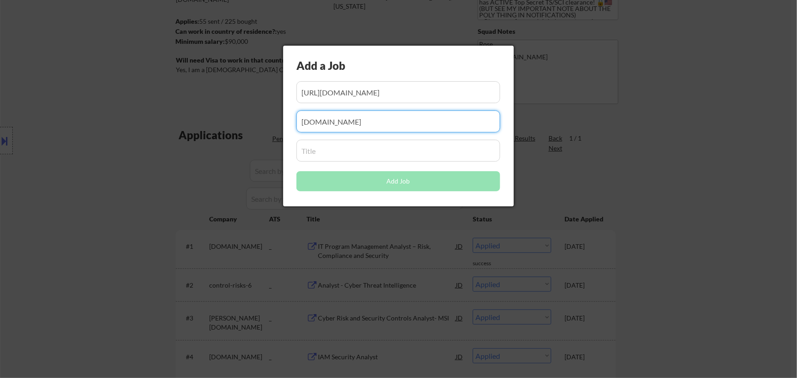
type input "[DOMAIN_NAME]"
click at [399, 156] on input "input" at bounding box center [398, 151] width 204 height 22
paste input "Cybersecurity SIEM Engineer"
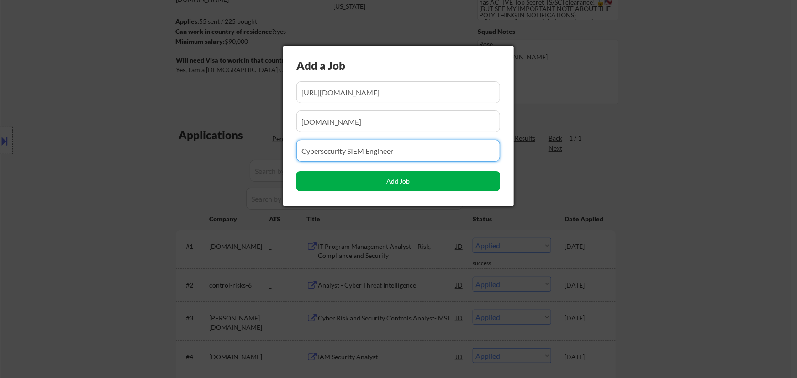
type input "Cybersecurity SIEM Engineer"
click at [401, 183] on button "Add Job" at bounding box center [398, 181] width 204 height 20
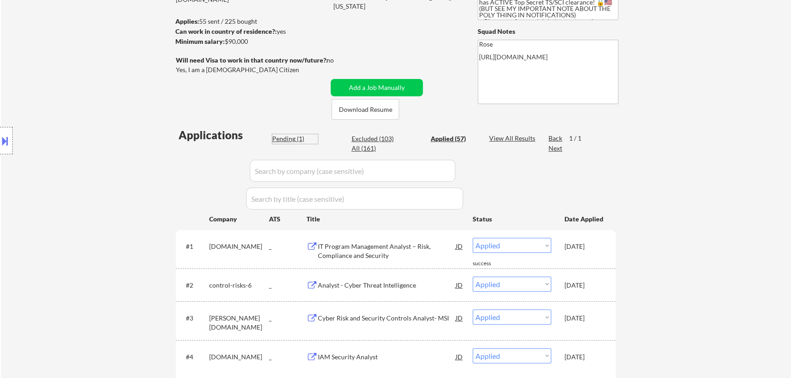
drag, startPoint x: 285, startPoint y: 137, endPoint x: 292, endPoint y: 141, distance: 8.0
click at [286, 137] on div "Pending (1)" at bounding box center [295, 138] width 46 height 9
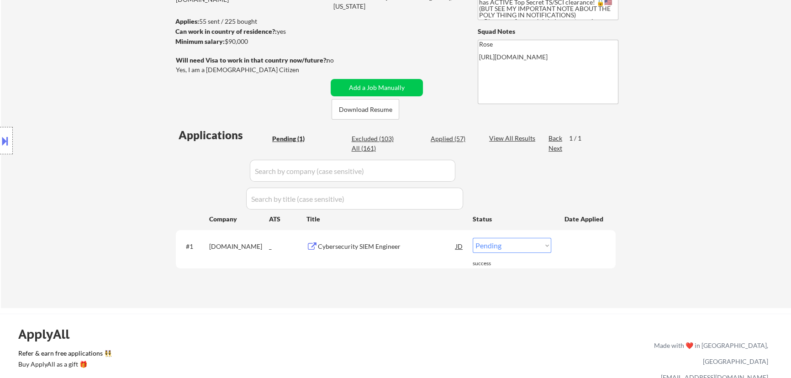
drag, startPoint x: 530, startPoint y: 247, endPoint x: 523, endPoint y: 252, distance: 8.1
click at [530, 247] on select "Choose an option... Pending Applied Excluded (Questions) Excluded (Expired) Exc…" at bounding box center [512, 245] width 79 height 15
select select ""applied""
click at [473, 238] on select "Choose an option... Pending Applied Excluded (Questions) Excluded (Expired) Exc…" at bounding box center [512, 245] width 79 height 15
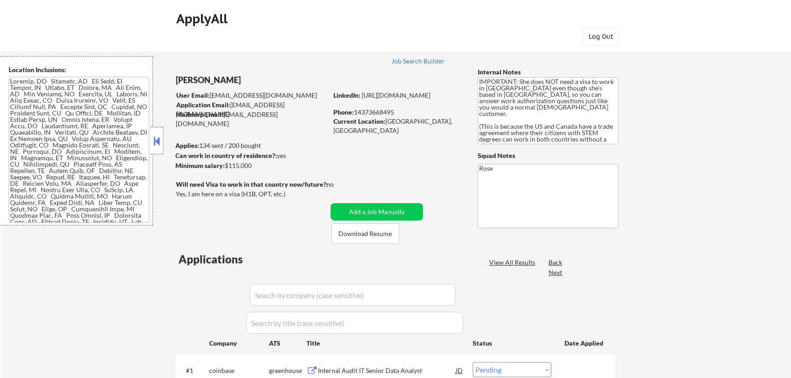
select select ""pending""
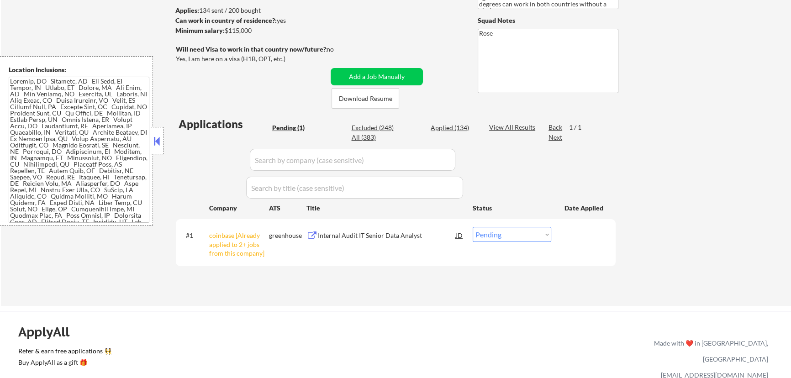
scroll to position [41, 0]
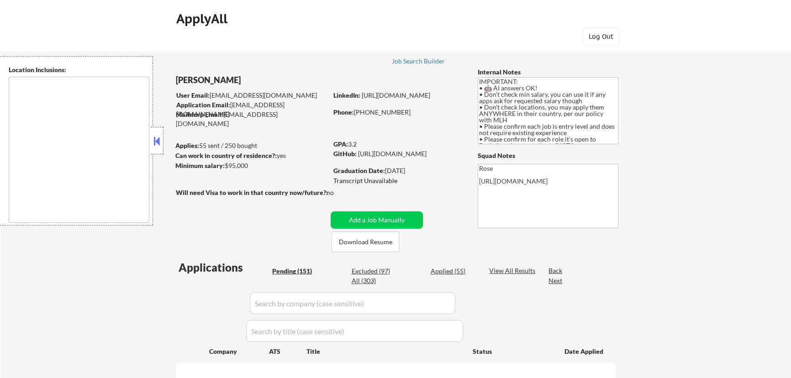
scroll to position [41, 0]
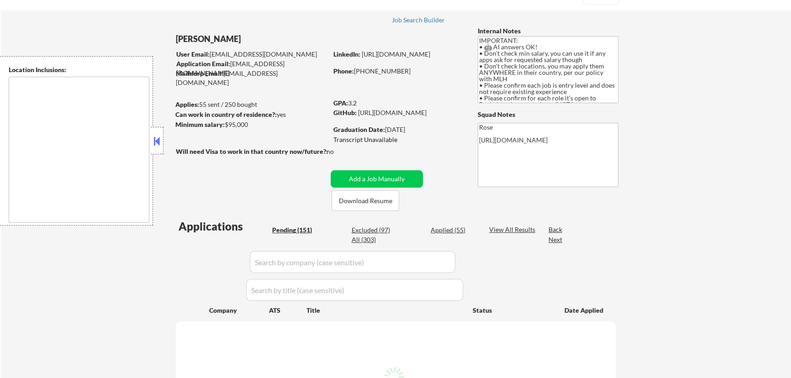
type textarea "country:US"
click at [158, 137] on button at bounding box center [157, 141] width 10 height 14
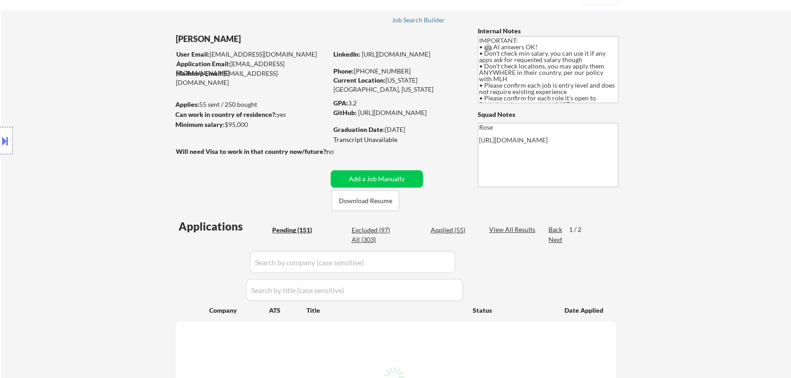
select select ""pending""
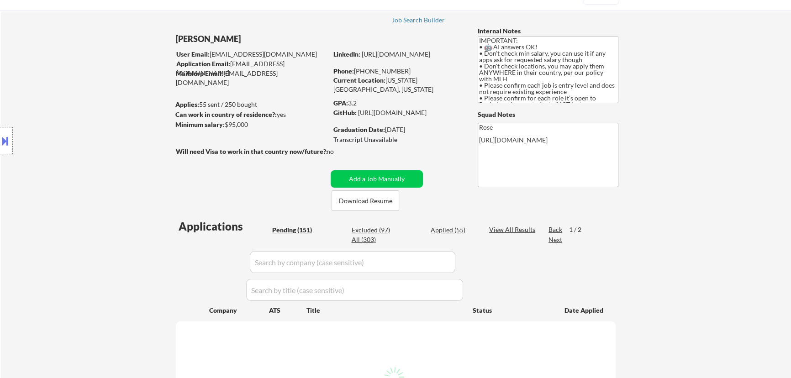
select select ""pending""
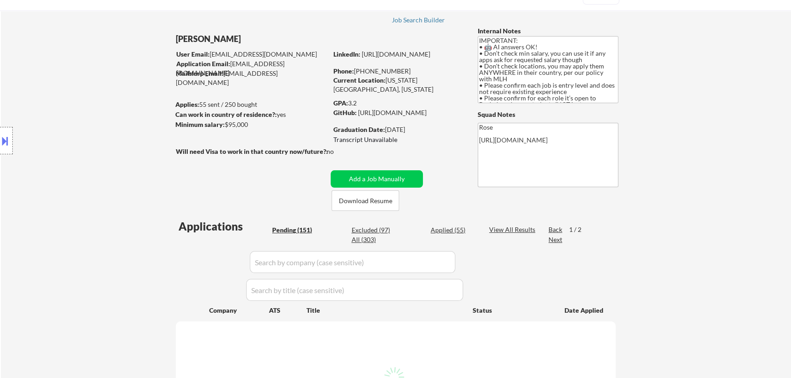
select select ""pending""
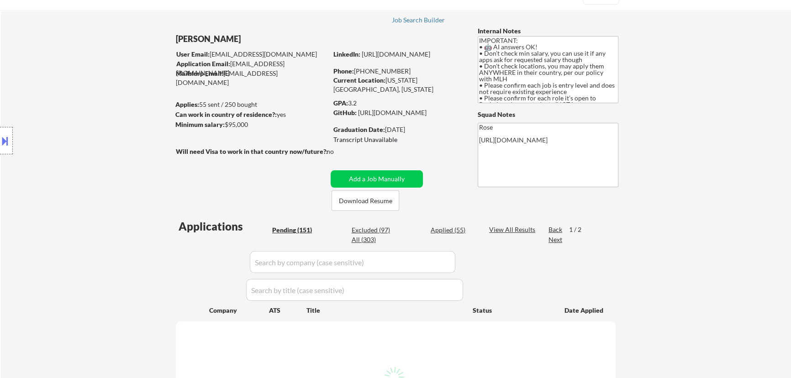
select select ""pending""
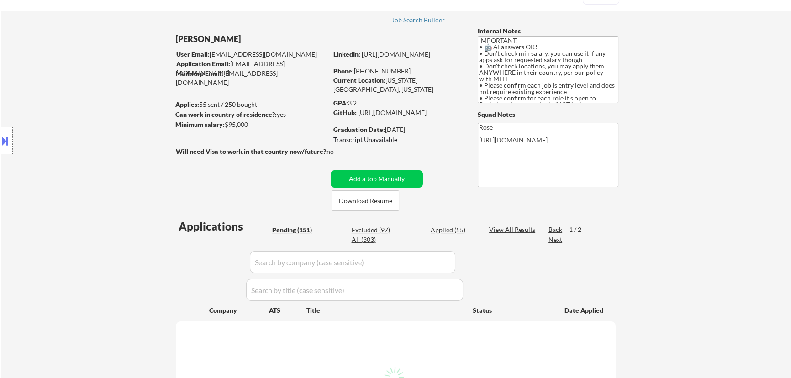
select select ""pending""
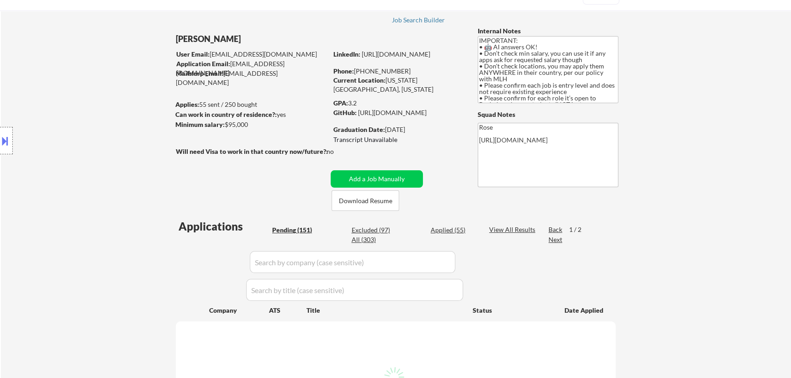
select select ""pending""
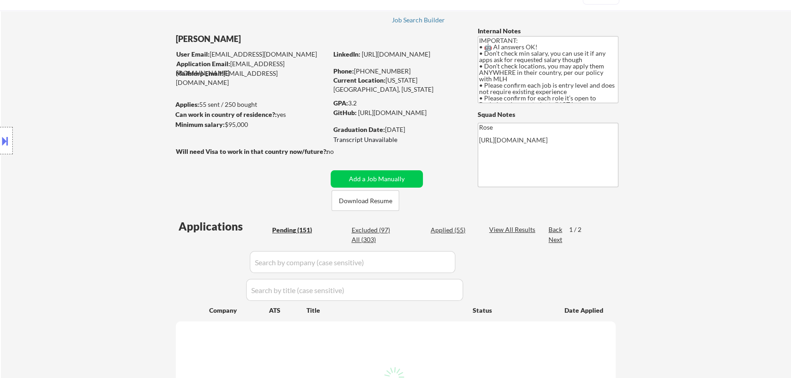
select select ""pending""
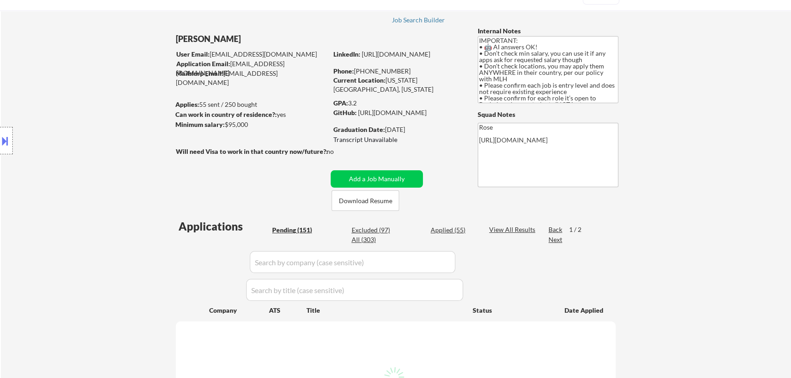
select select ""pending""
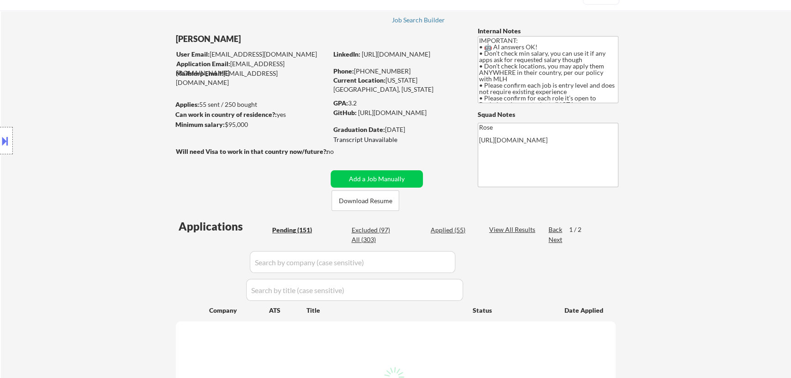
select select ""pending""
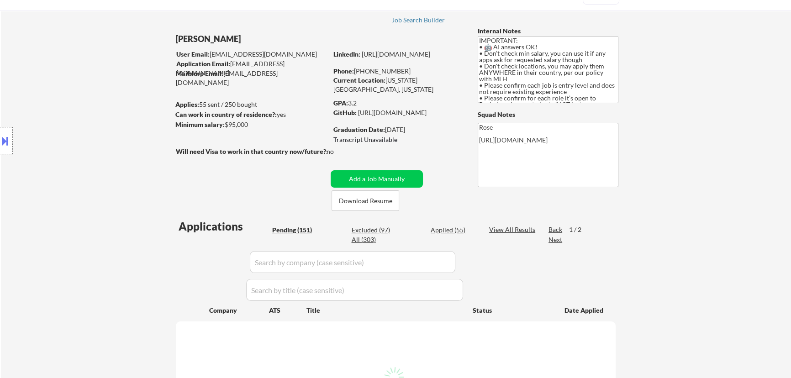
select select ""pending""
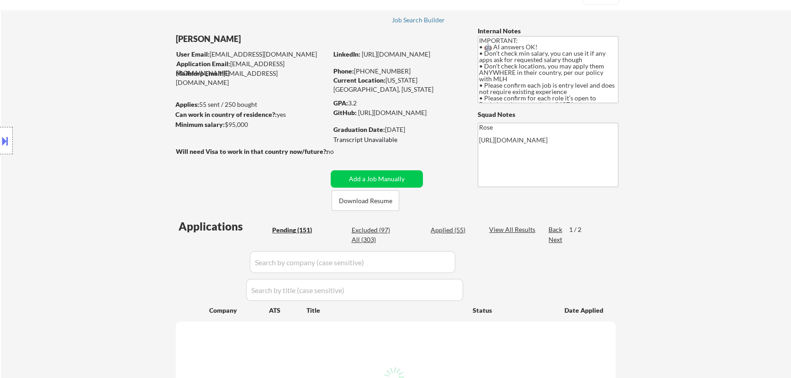
select select ""pending""
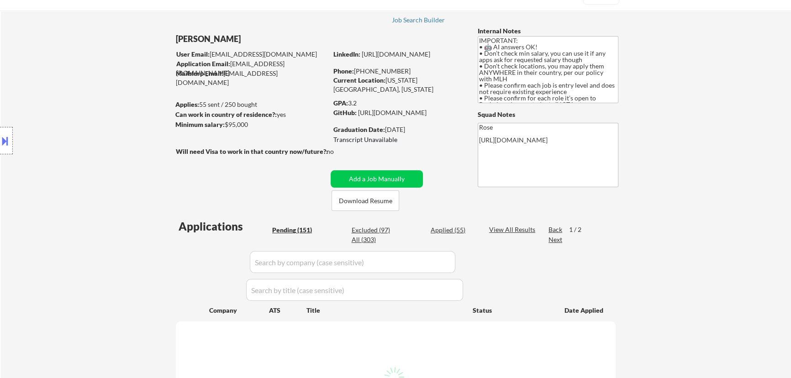
select select ""pending""
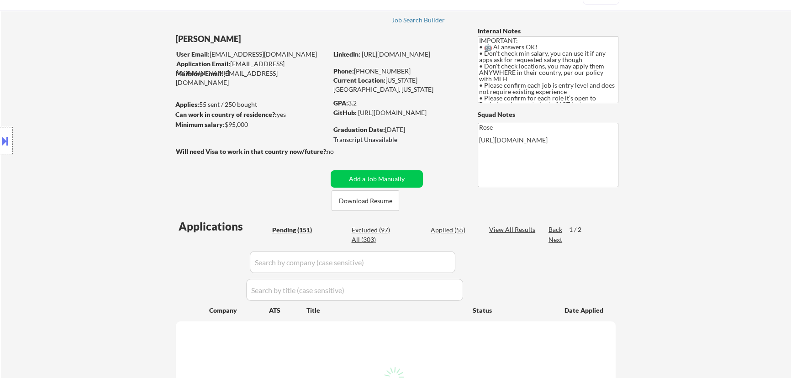
select select ""pending""
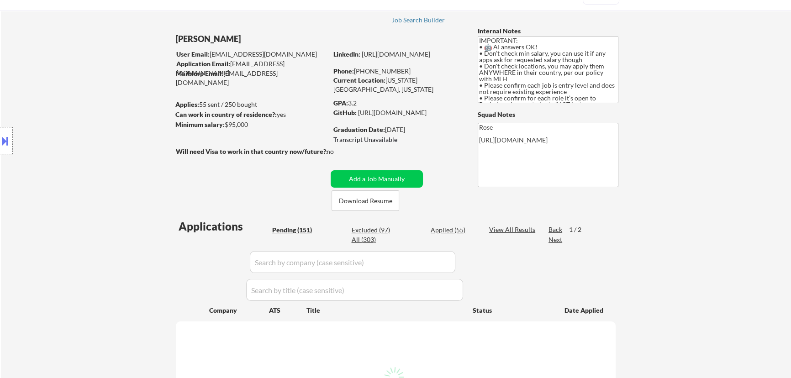
select select ""pending""
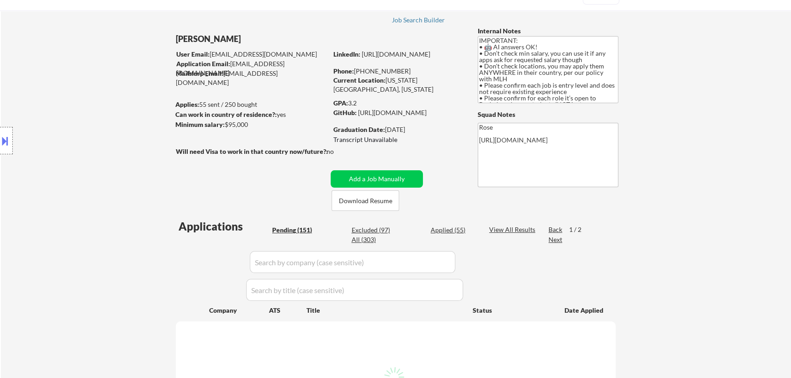
select select ""pending""
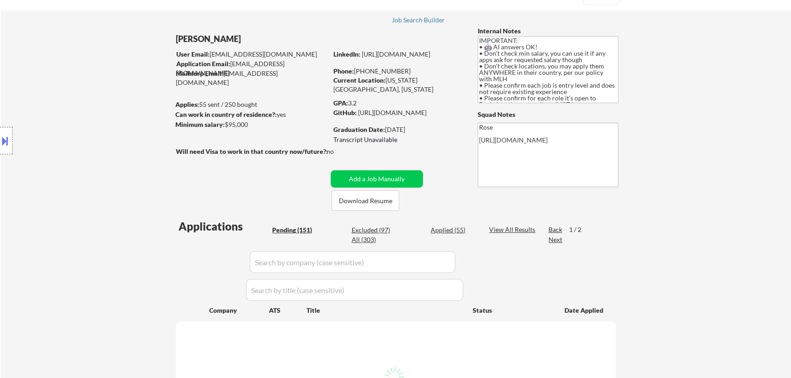
select select ""pending""
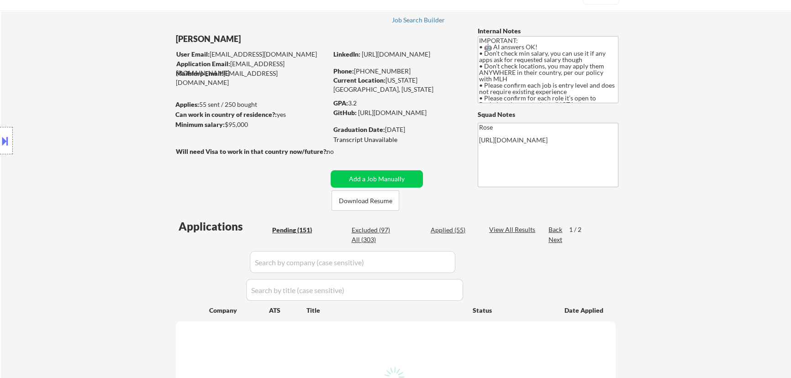
select select ""pending""
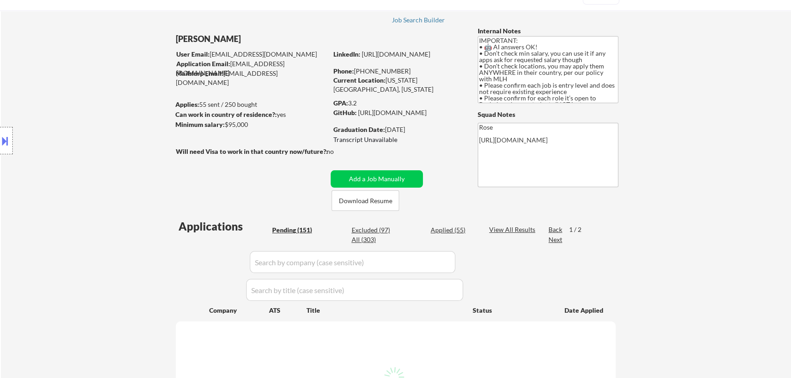
select select ""pending""
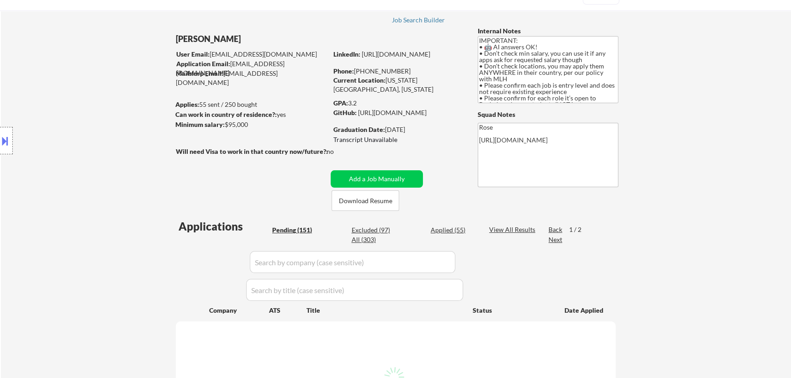
select select ""pending""
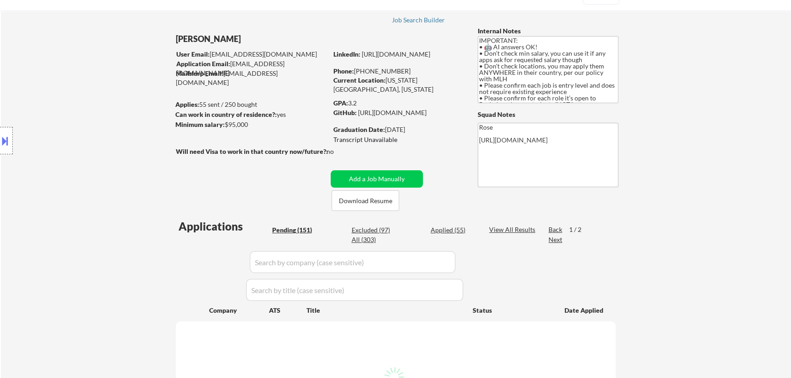
select select ""pending""
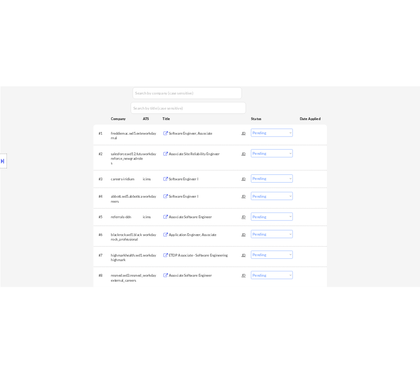
scroll to position [249, 0]
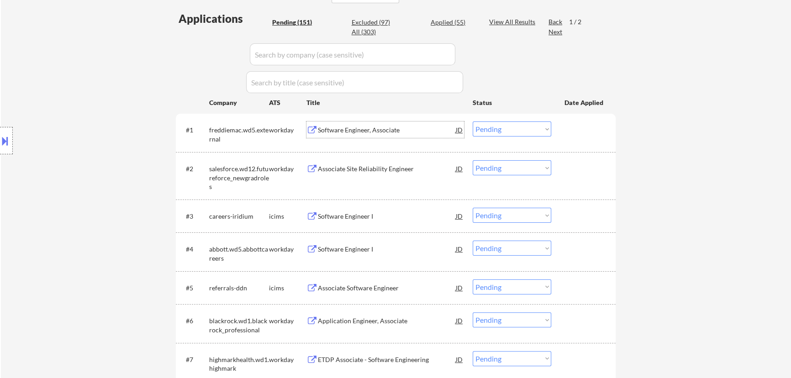
click at [399, 133] on div "Software Engineer, Associate" at bounding box center [387, 130] width 138 height 9
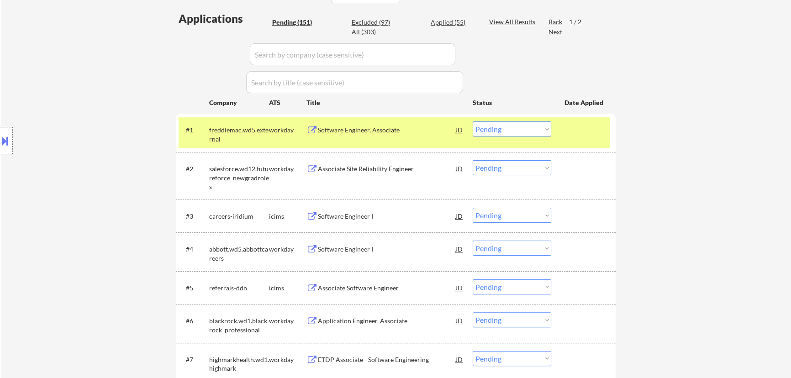
select select ""pending""
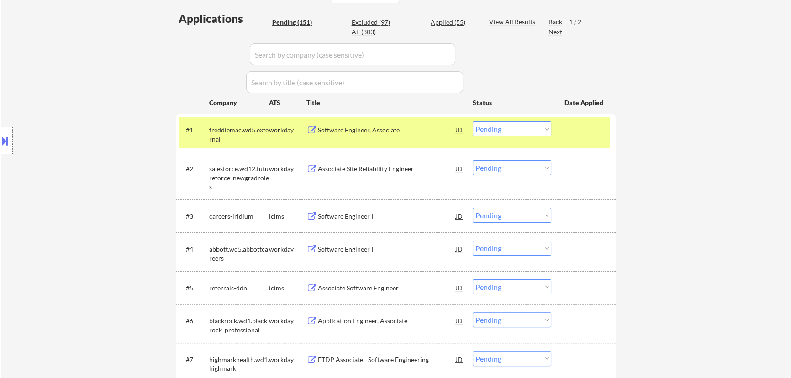
select select ""pending""
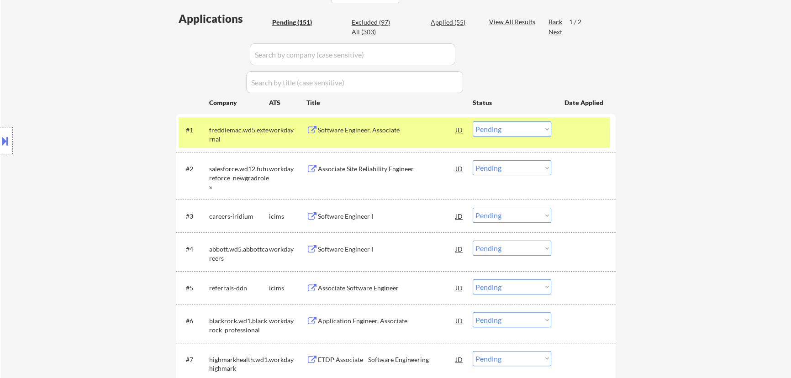
select select ""pending""
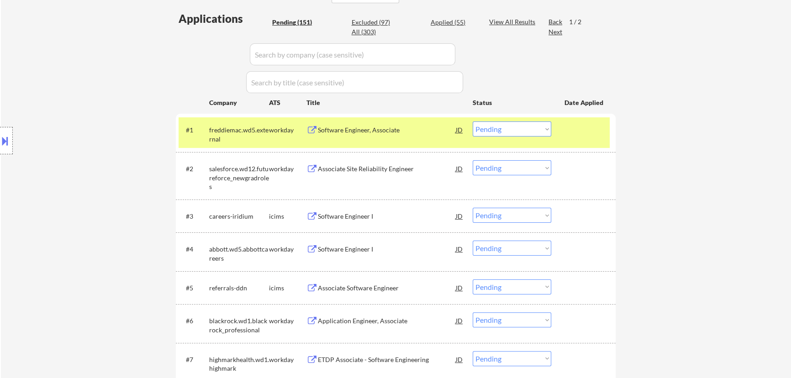
select select ""pending""
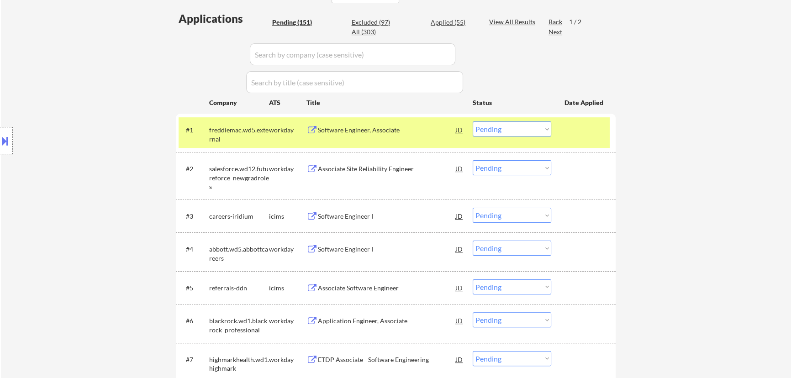
select select ""pending""
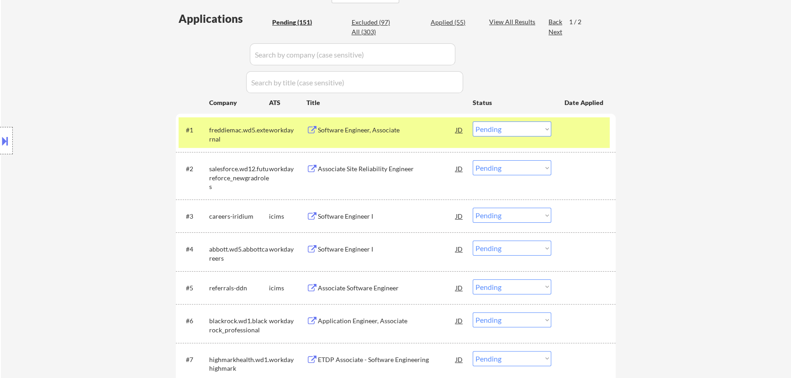
select select ""pending""
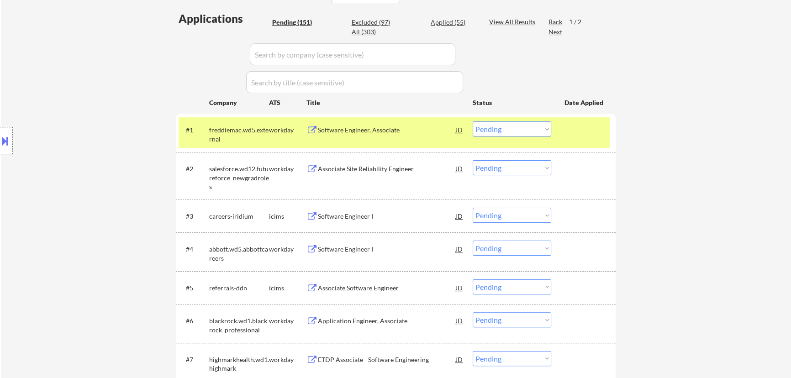
select select ""pending""
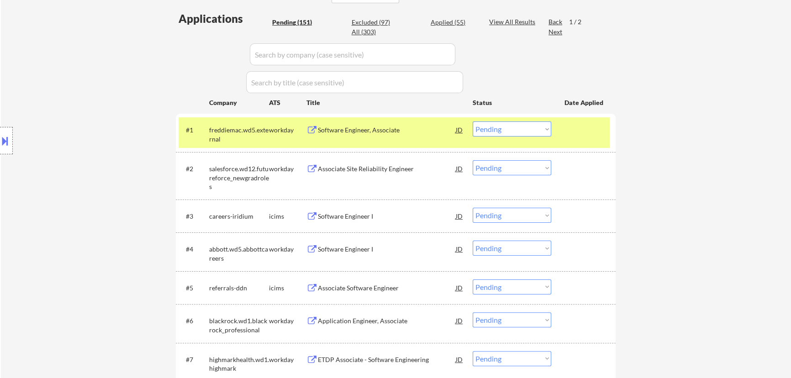
select select ""pending""
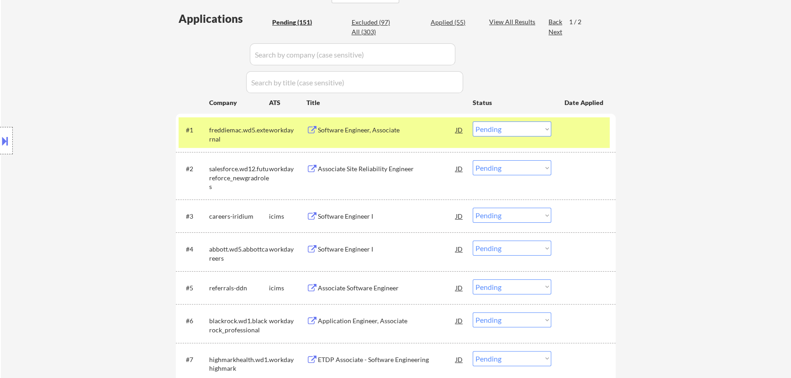
select select ""pending""
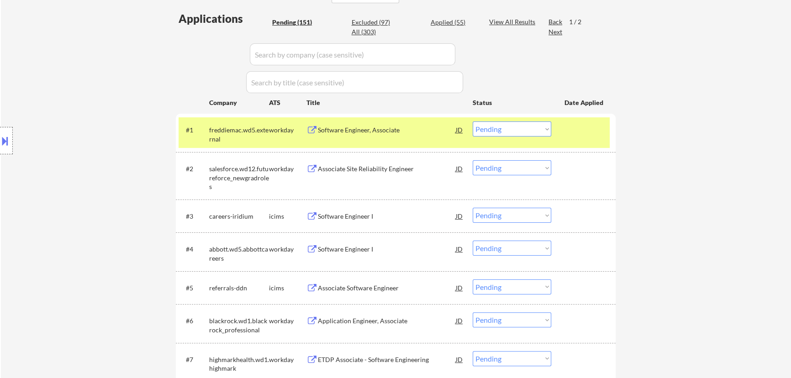
select select ""pending""
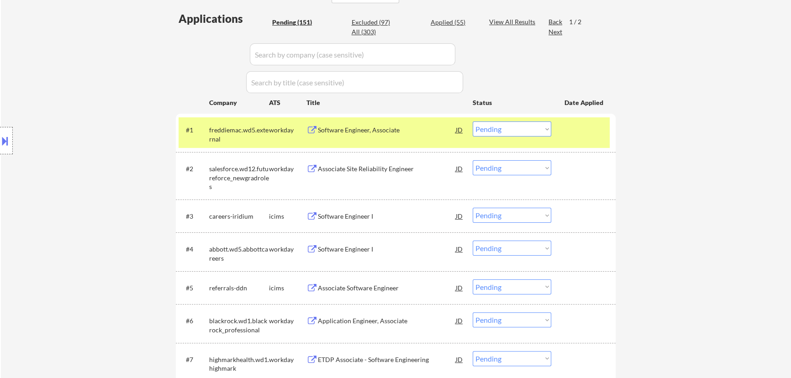
select select ""pending""
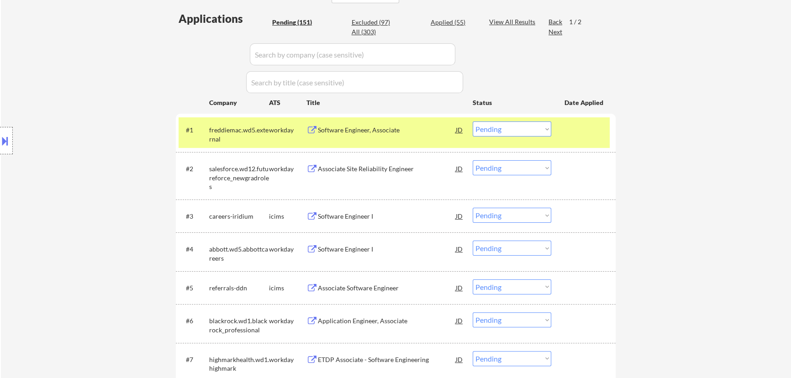
select select ""pending""
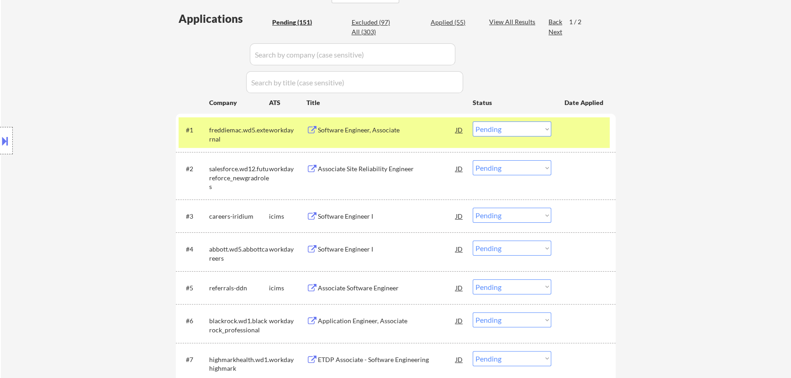
select select ""pending""
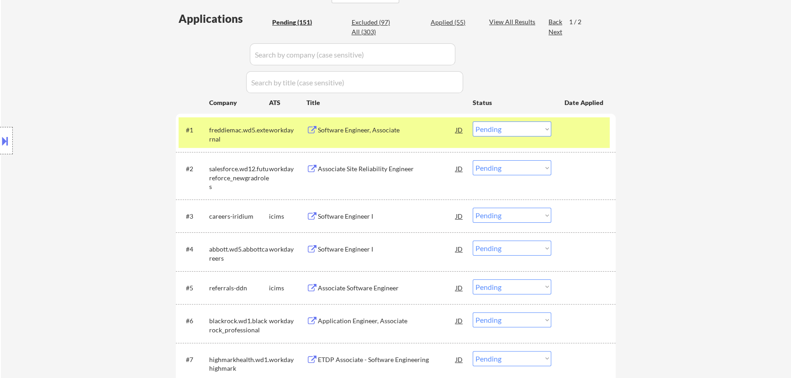
select select ""pending""
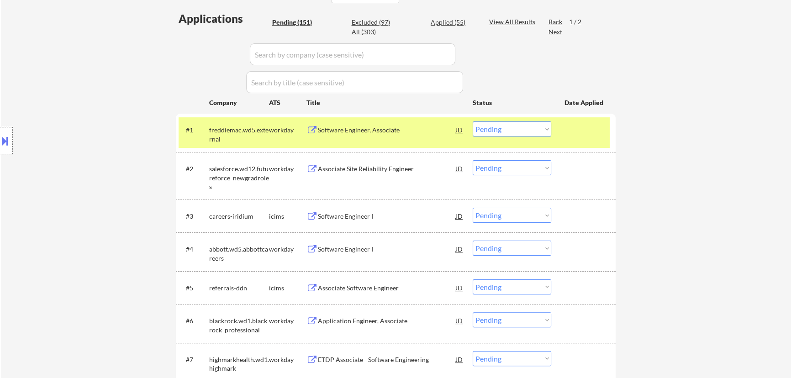
select select ""pending""
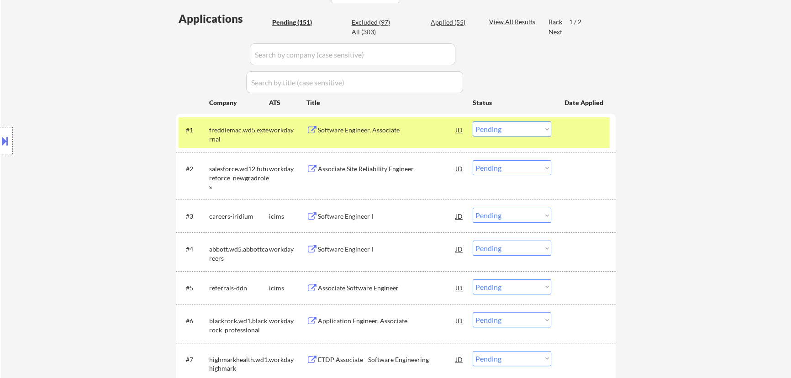
select select ""pending""
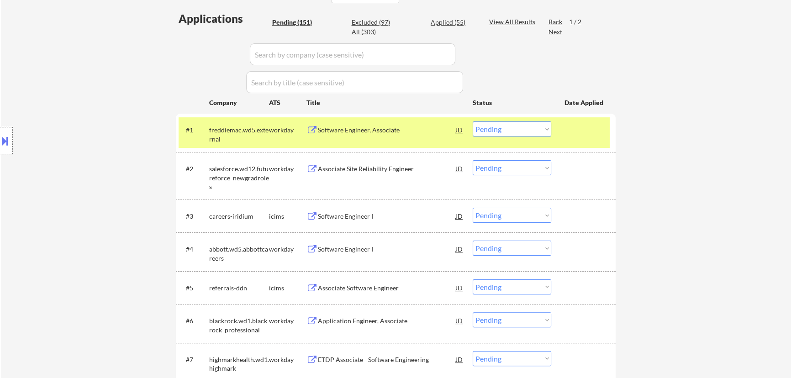
select select ""pending""
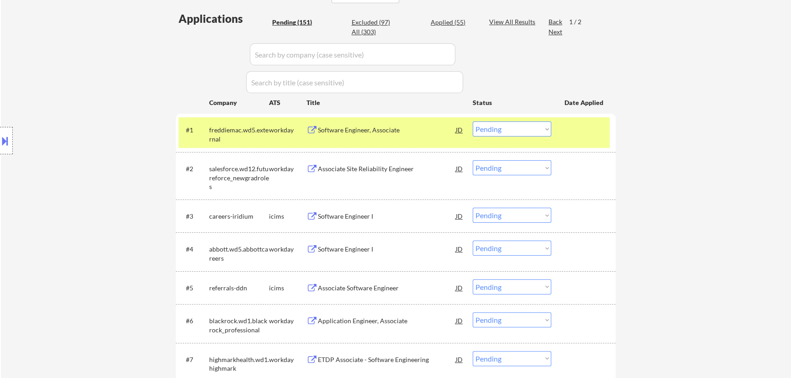
select select ""pending""
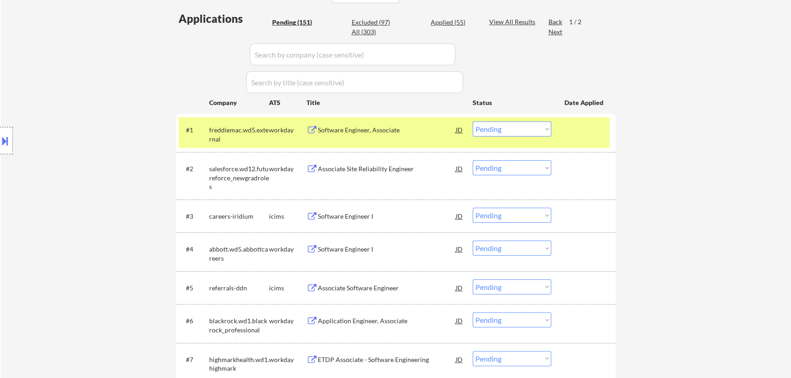
select select ""pending""
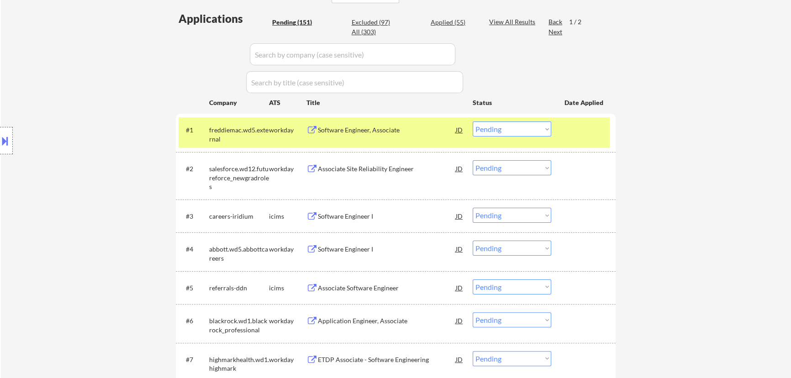
select select ""pending""
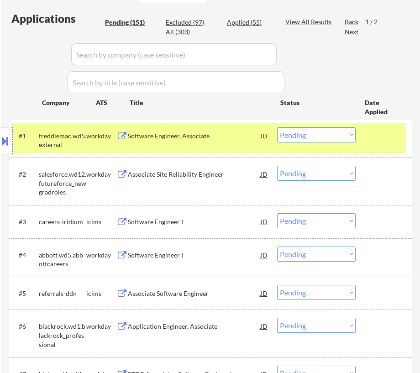
click at [301, 132] on select "Choose an option... Pending Applied Excluded (Questions) Excluded (Expired) Exc…" at bounding box center [316, 134] width 79 height 15
click at [277, 127] on select "Choose an option... Pending Applied Excluded (Questions) Excluded (Expired) Exc…" at bounding box center [316, 134] width 79 height 15
